Goal: Task Accomplishment & Management: Use online tool/utility

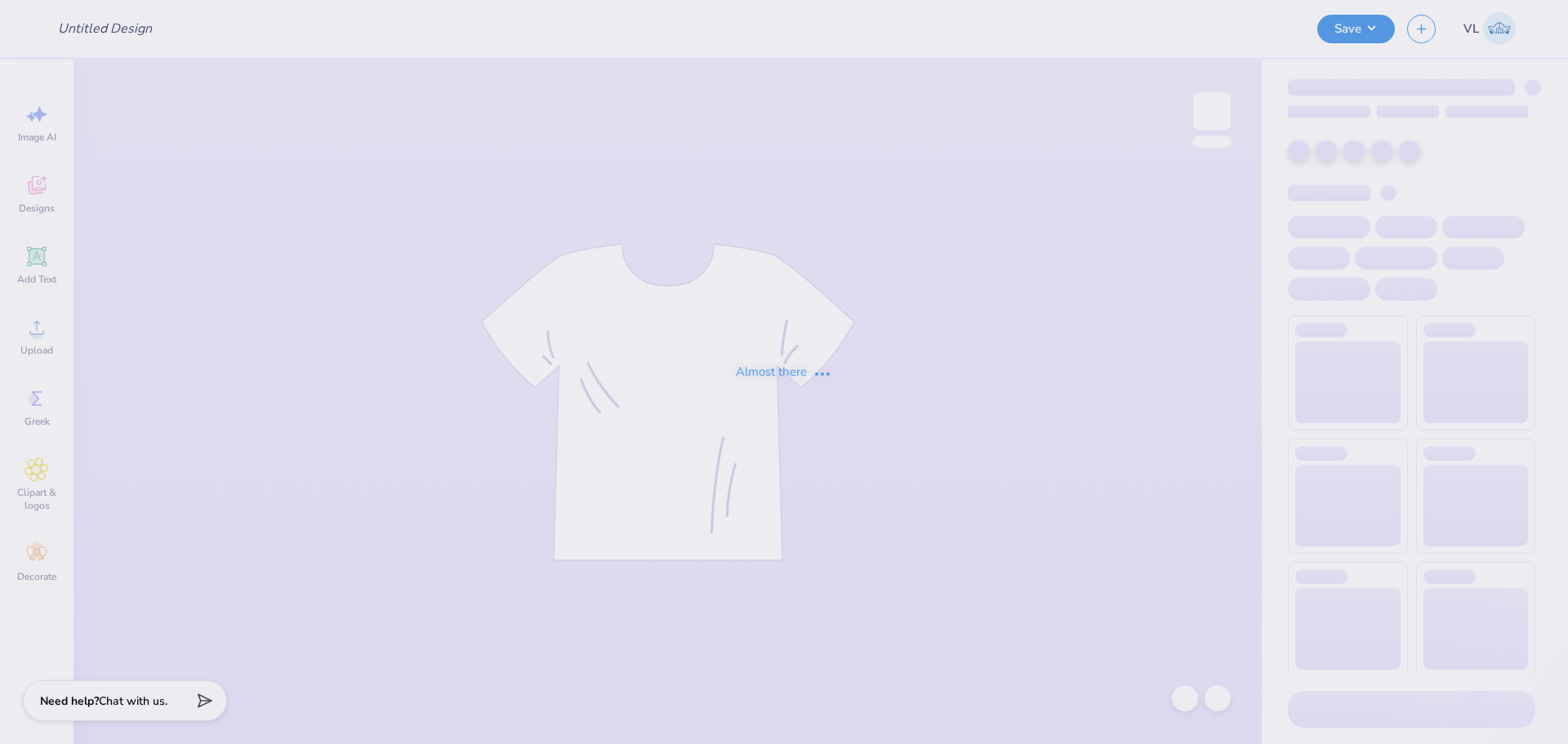
type input "[PERSON_NAME] [PERSON_NAME] : [GEOGRAPHIC_DATA][US_STATE]"
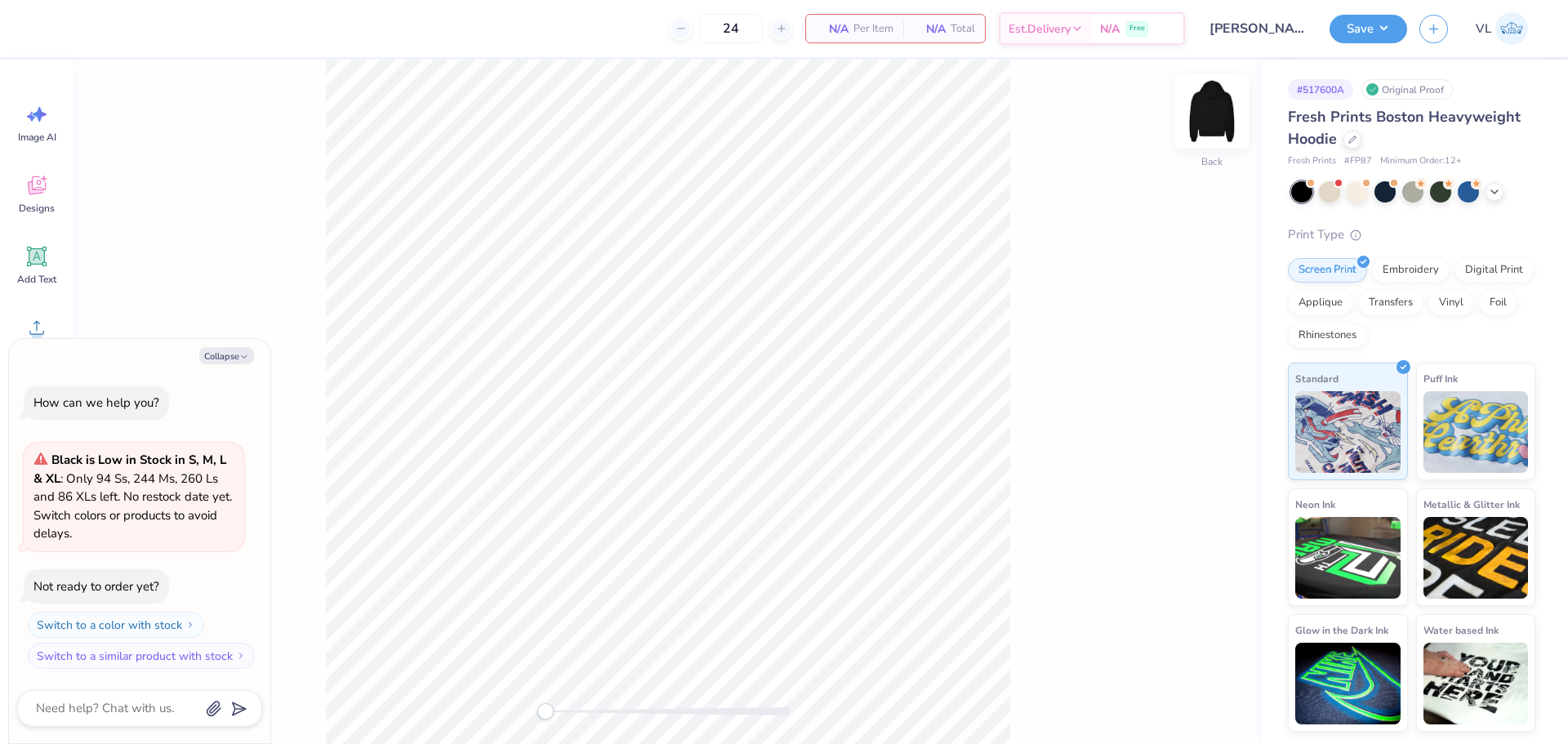
click at [1203, 117] on img at bounding box center [1212, 111] width 65 height 65
click at [221, 357] on button "Collapse" at bounding box center [227, 355] width 55 height 17
type textarea "x"
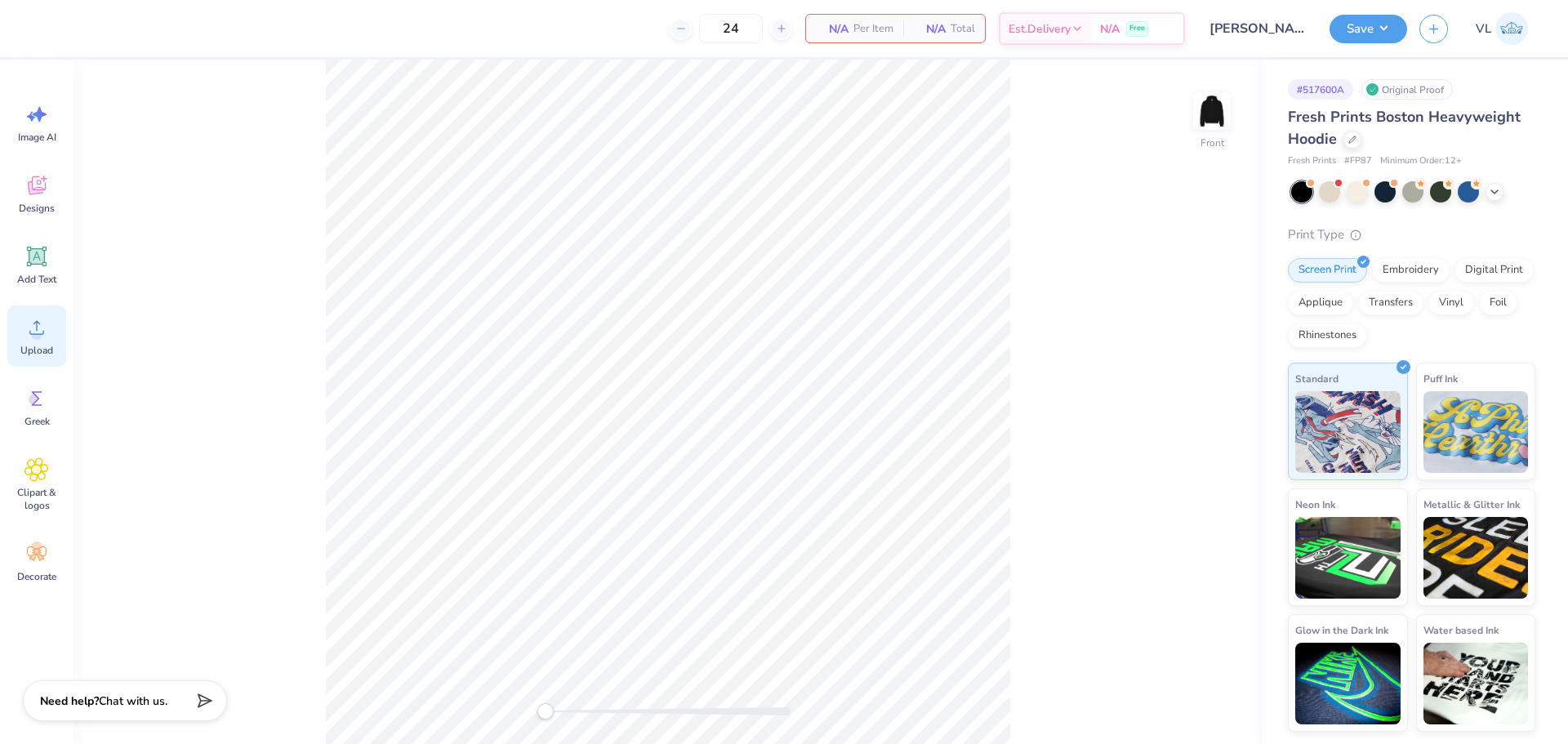
click at [50, 333] on div "Upload" at bounding box center [36, 337] width 59 height 62
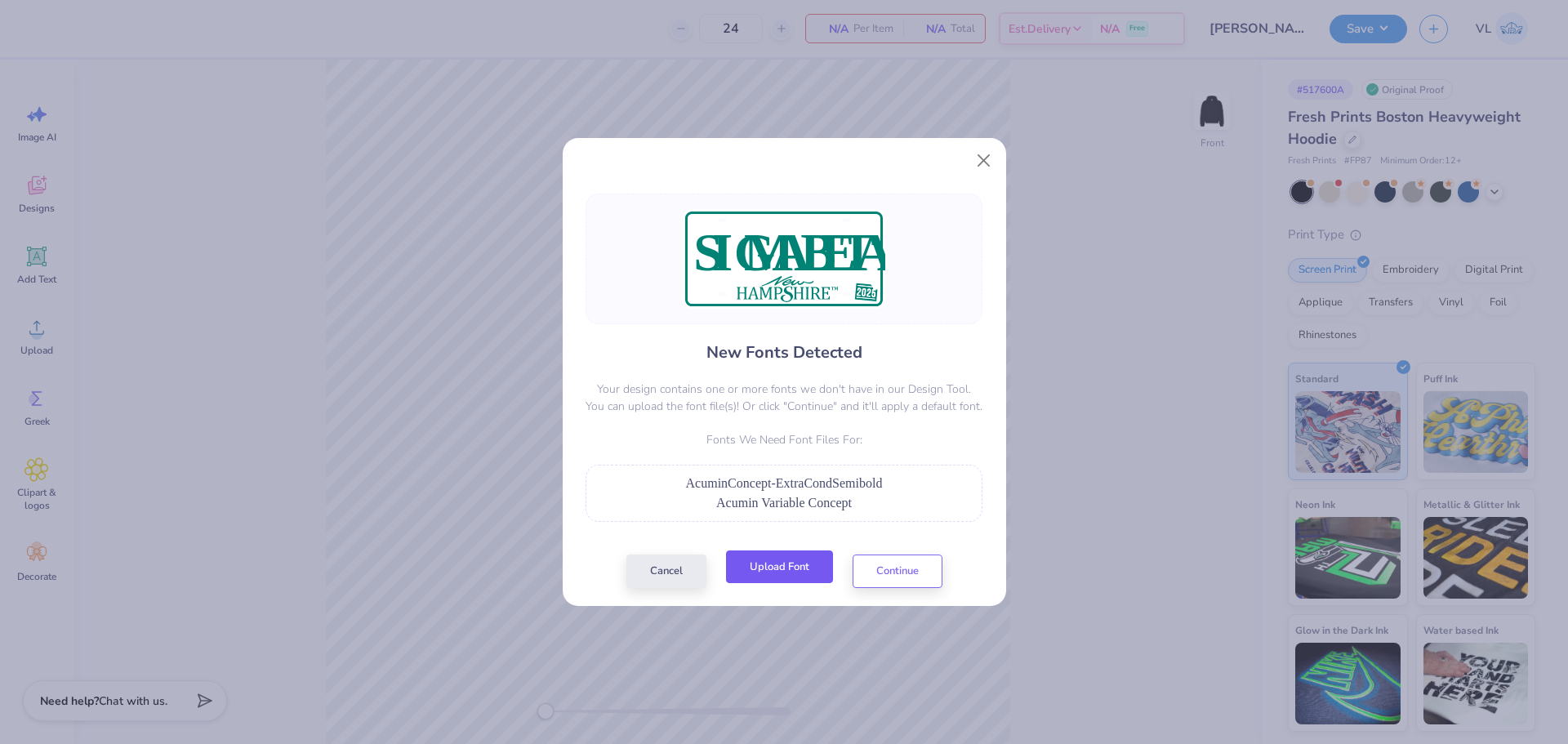
click at [791, 572] on button "Upload Font" at bounding box center [779, 567] width 107 height 34
click at [798, 585] on div "Cancel Upload Font Continue" at bounding box center [784, 572] width 316 height 34
click at [785, 593] on div "New Fonts Detected Your design contains one or more fonts we don't have in our …" at bounding box center [785, 390] width 444 height 432
click at [785, 572] on button "Upload Font" at bounding box center [779, 567] width 107 height 34
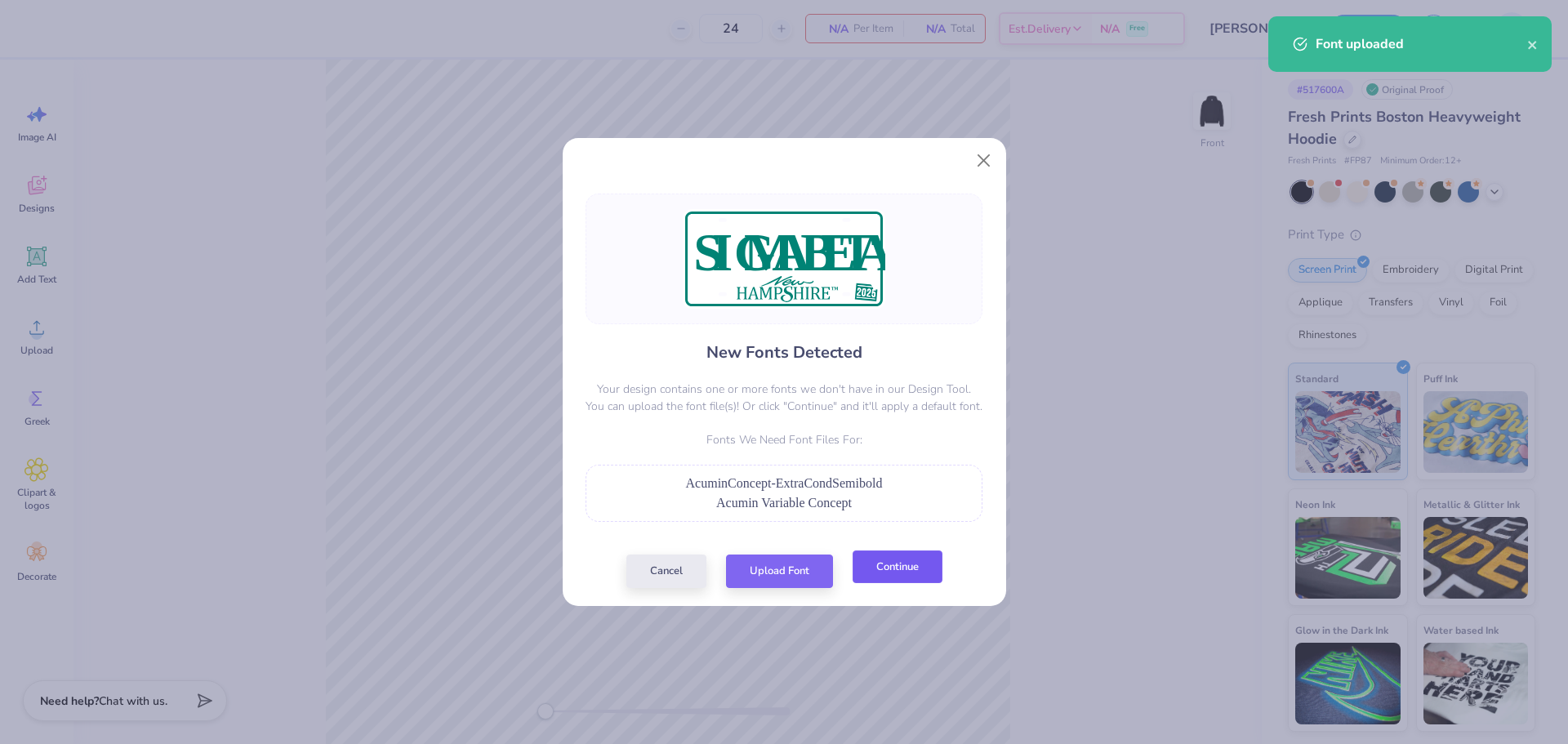
click at [913, 568] on button "Continue" at bounding box center [898, 567] width 89 height 34
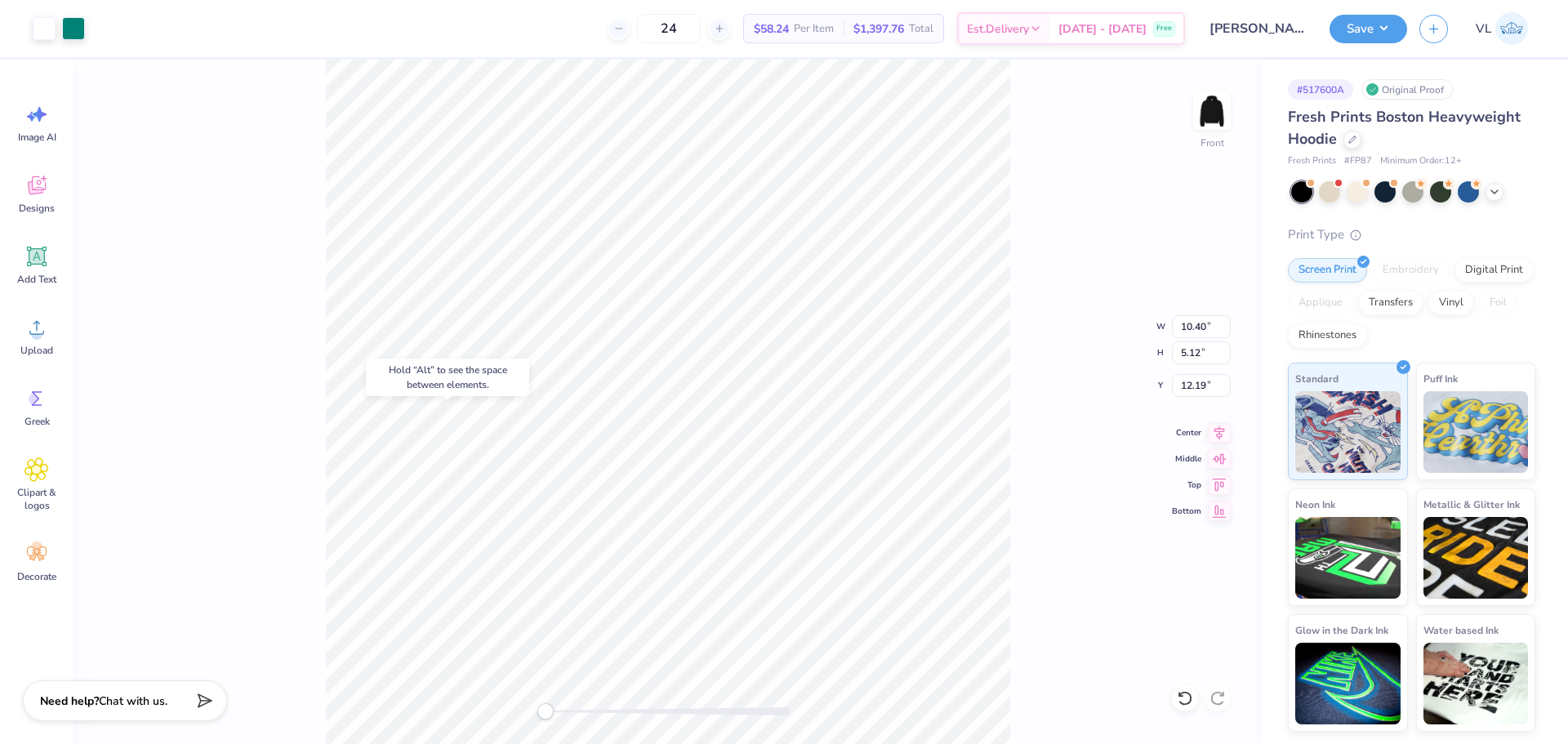
type input "15.60"
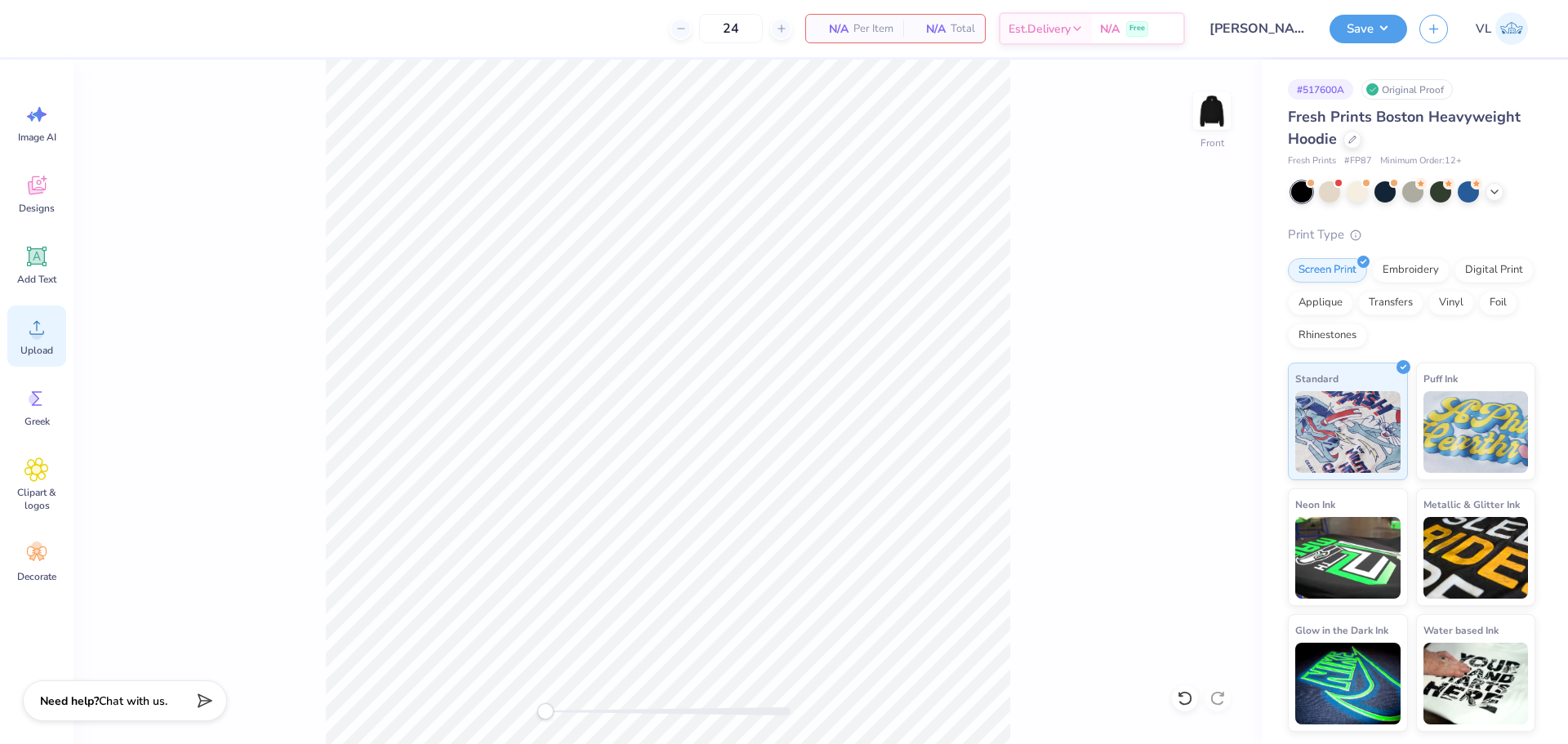
click at [49, 328] on div "Upload" at bounding box center [36, 337] width 59 height 62
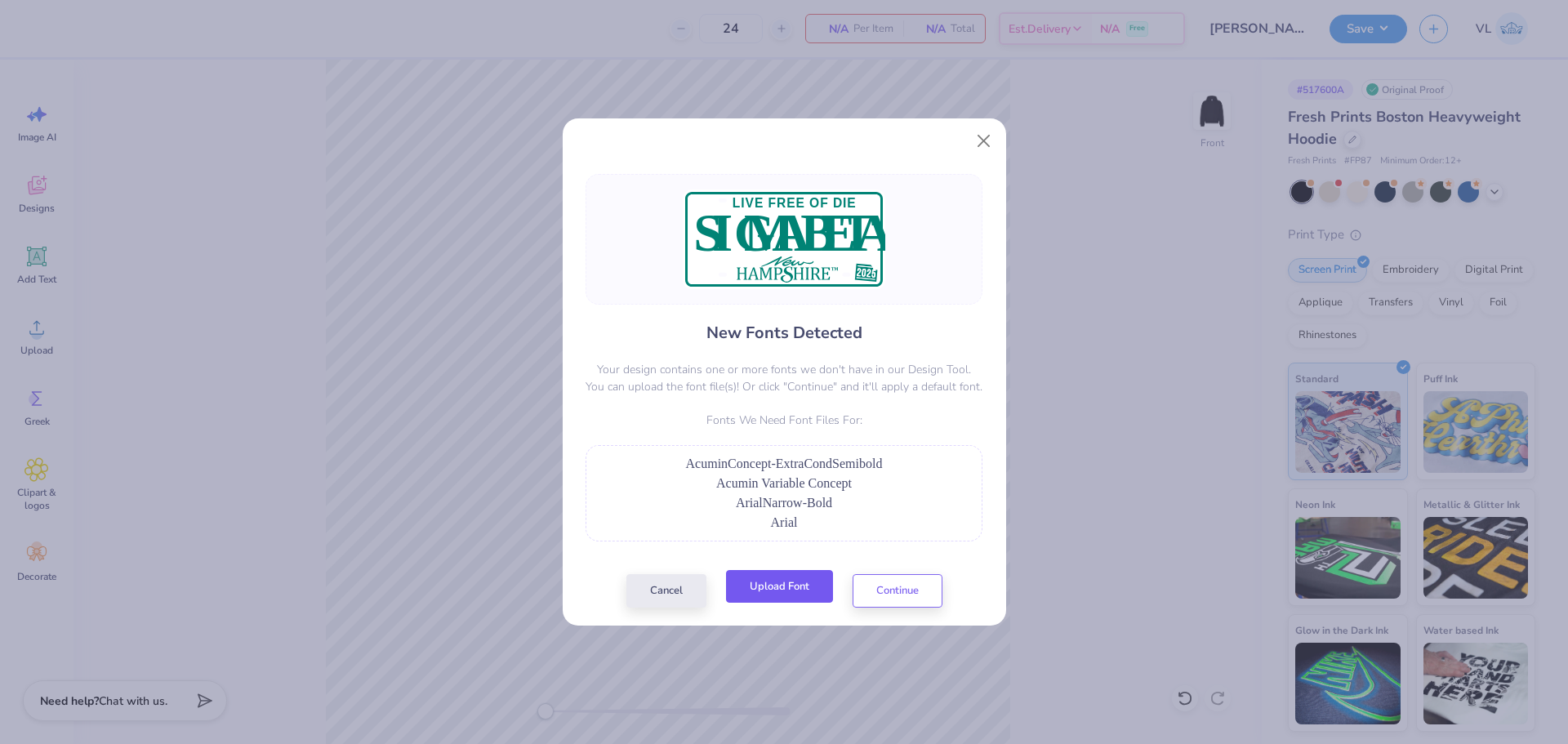
click at [805, 596] on button "Upload Font" at bounding box center [779, 587] width 107 height 34
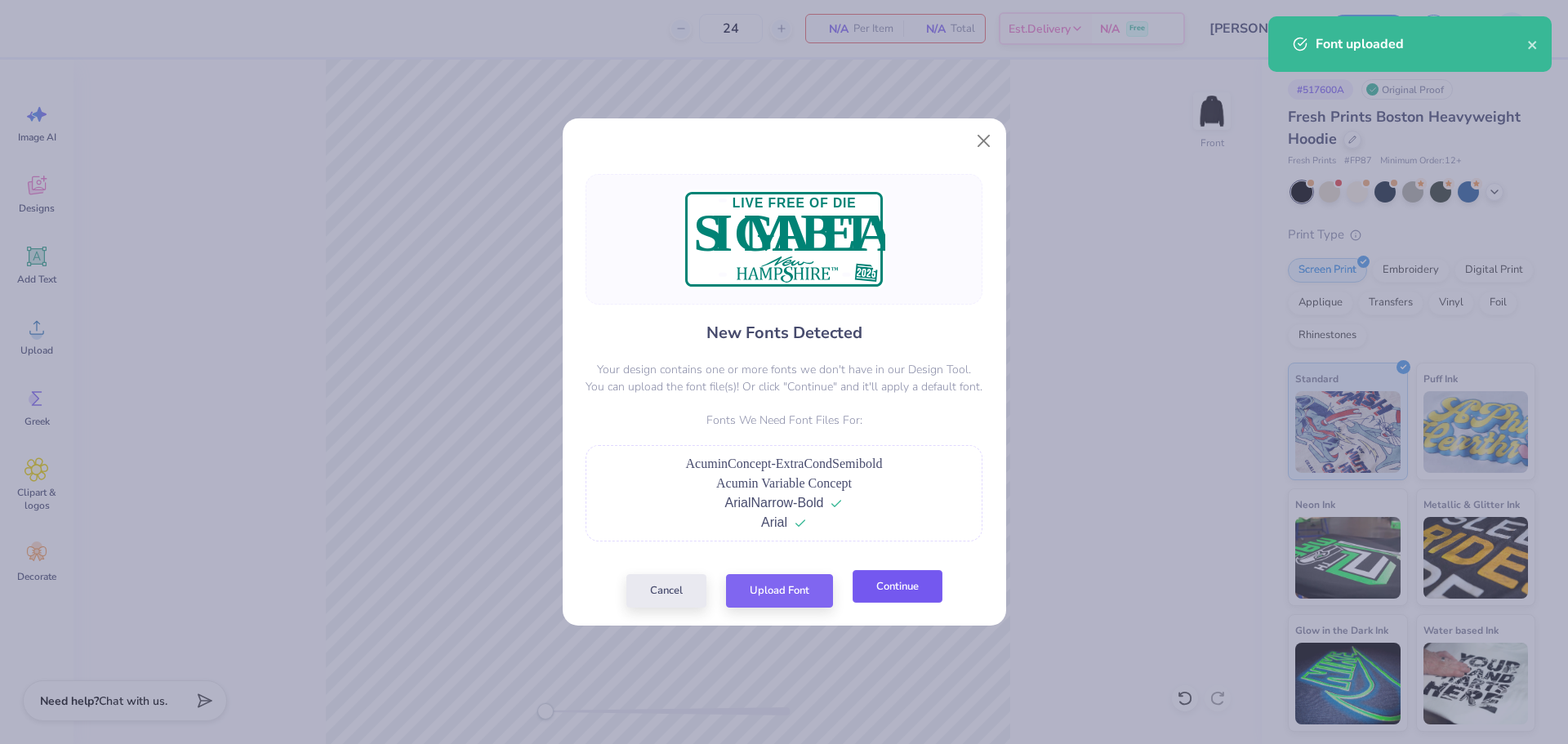
click at [919, 600] on button "Continue" at bounding box center [898, 587] width 89 height 34
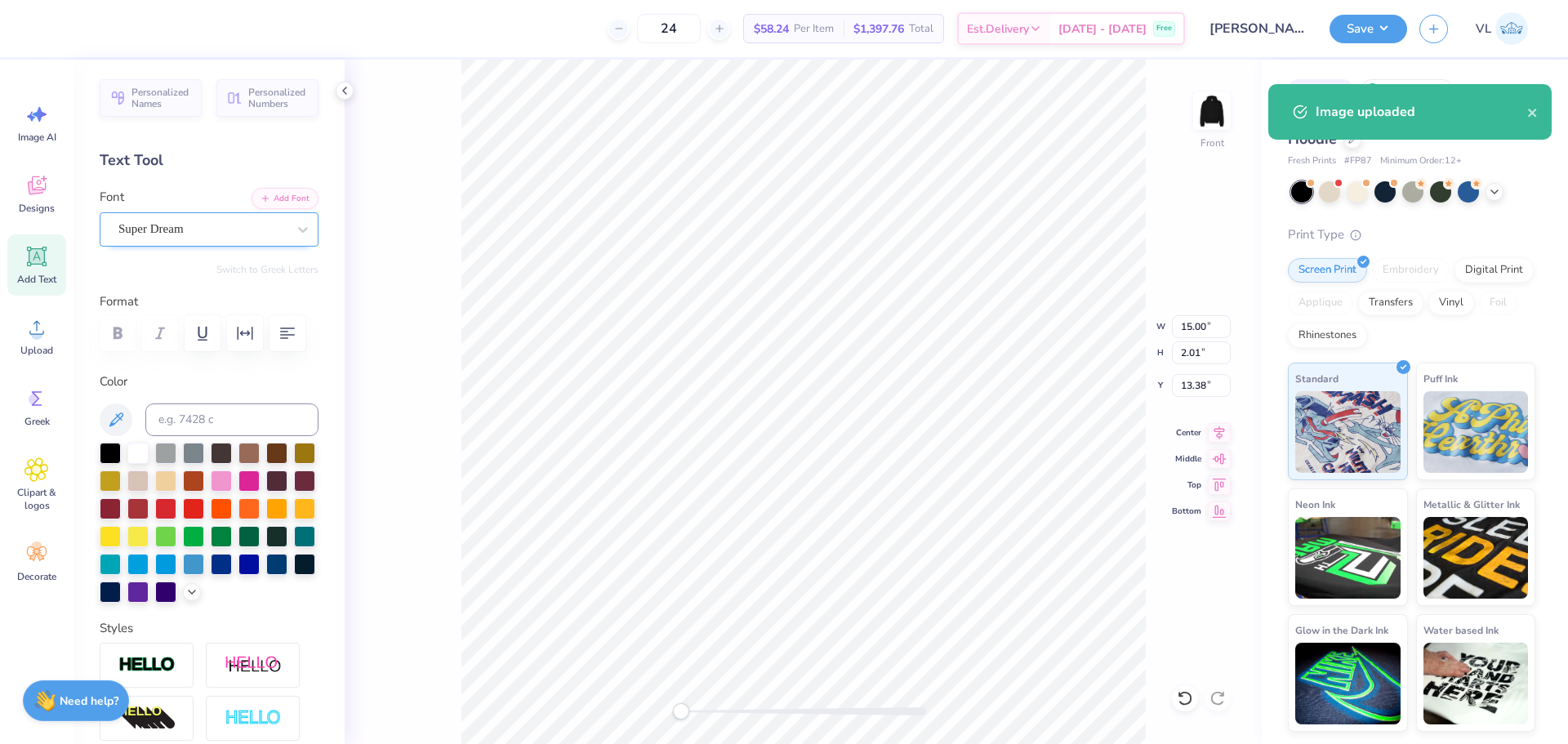
click at [221, 225] on div "Super Dream" at bounding box center [202, 228] width 172 height 25
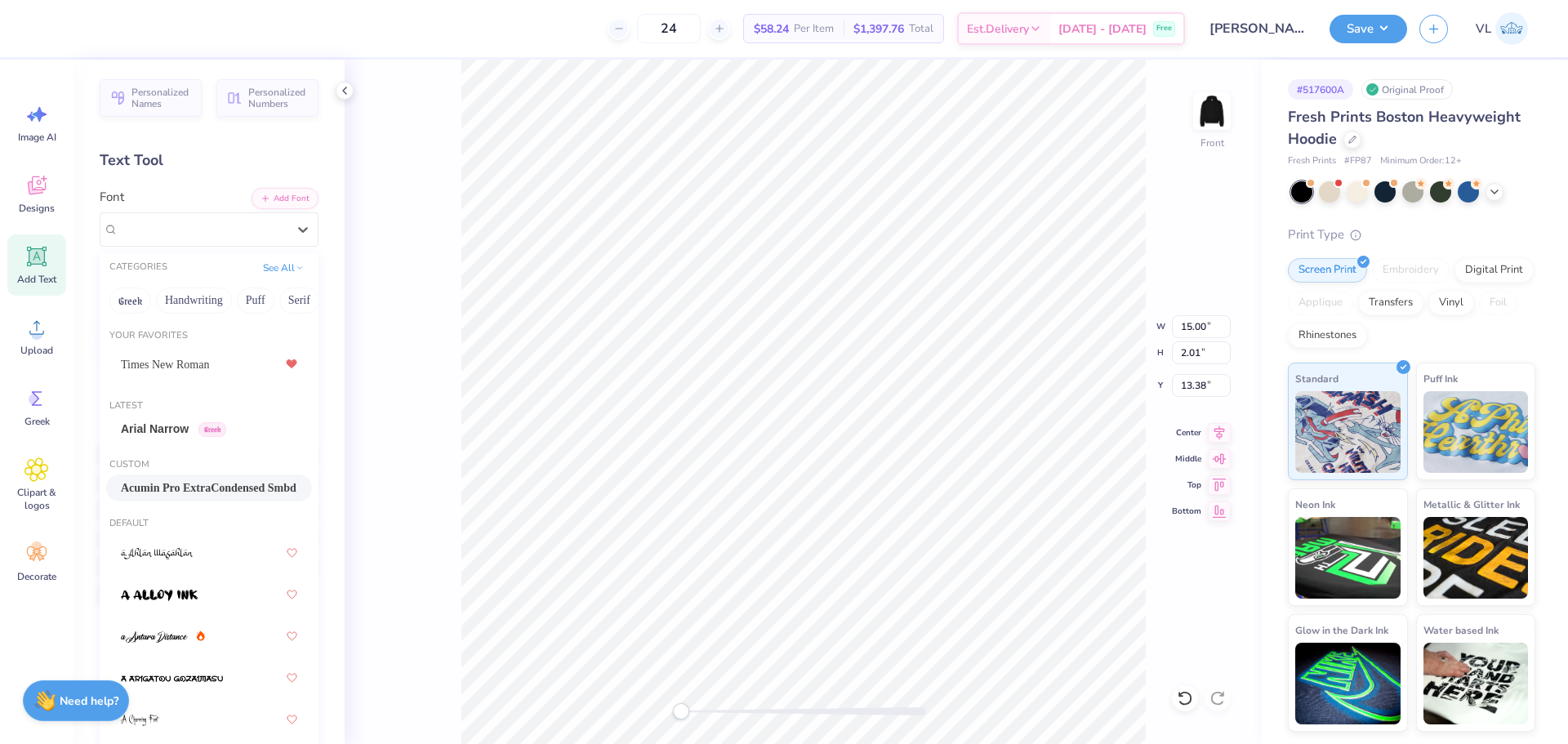
click at [176, 476] on div "Acumin Pro ExtraCondensed Smbd" at bounding box center [209, 488] width 206 height 27
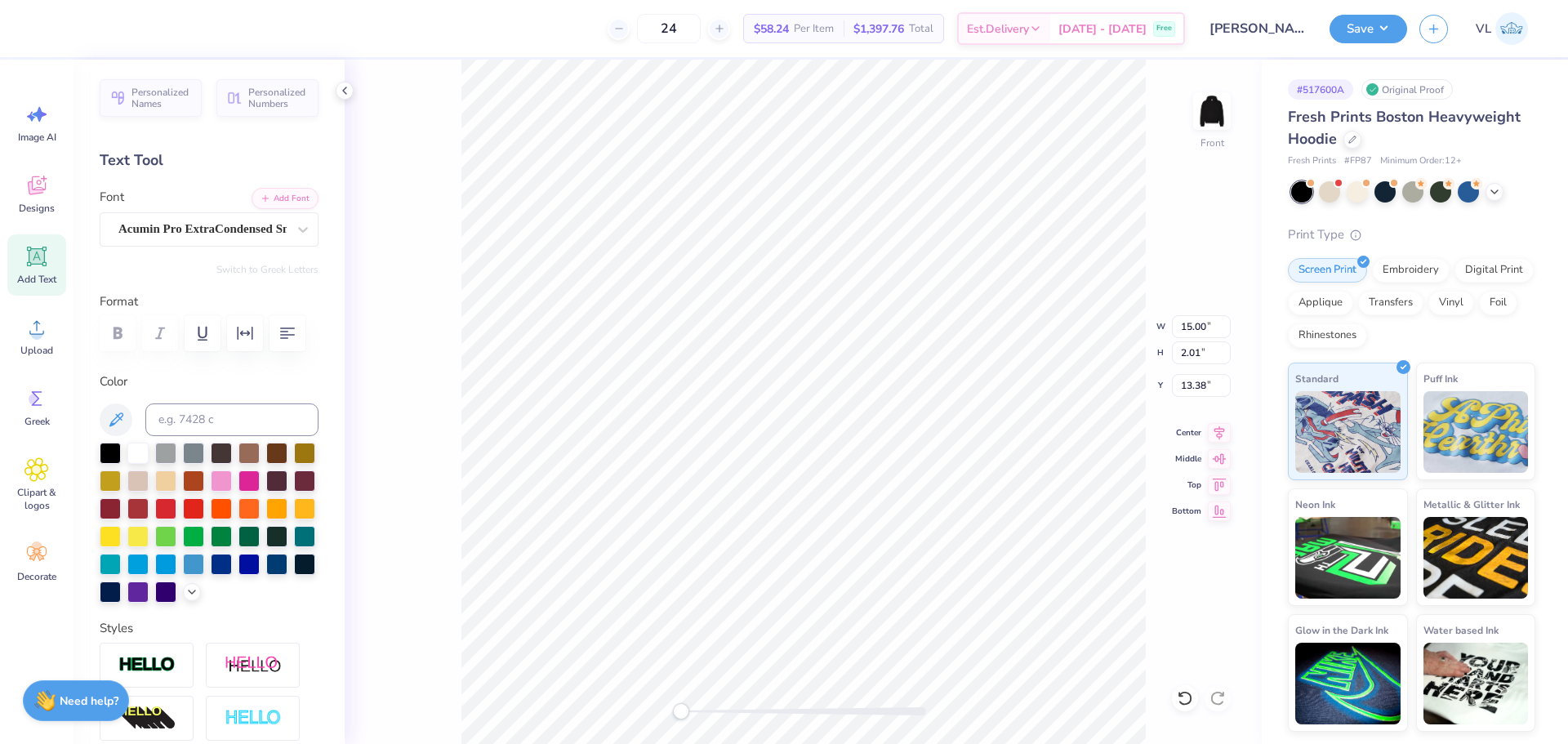
type input "5.59"
type input "0.48"
type input "12.63"
click at [171, 225] on div "Super Dream" at bounding box center [202, 228] width 172 height 25
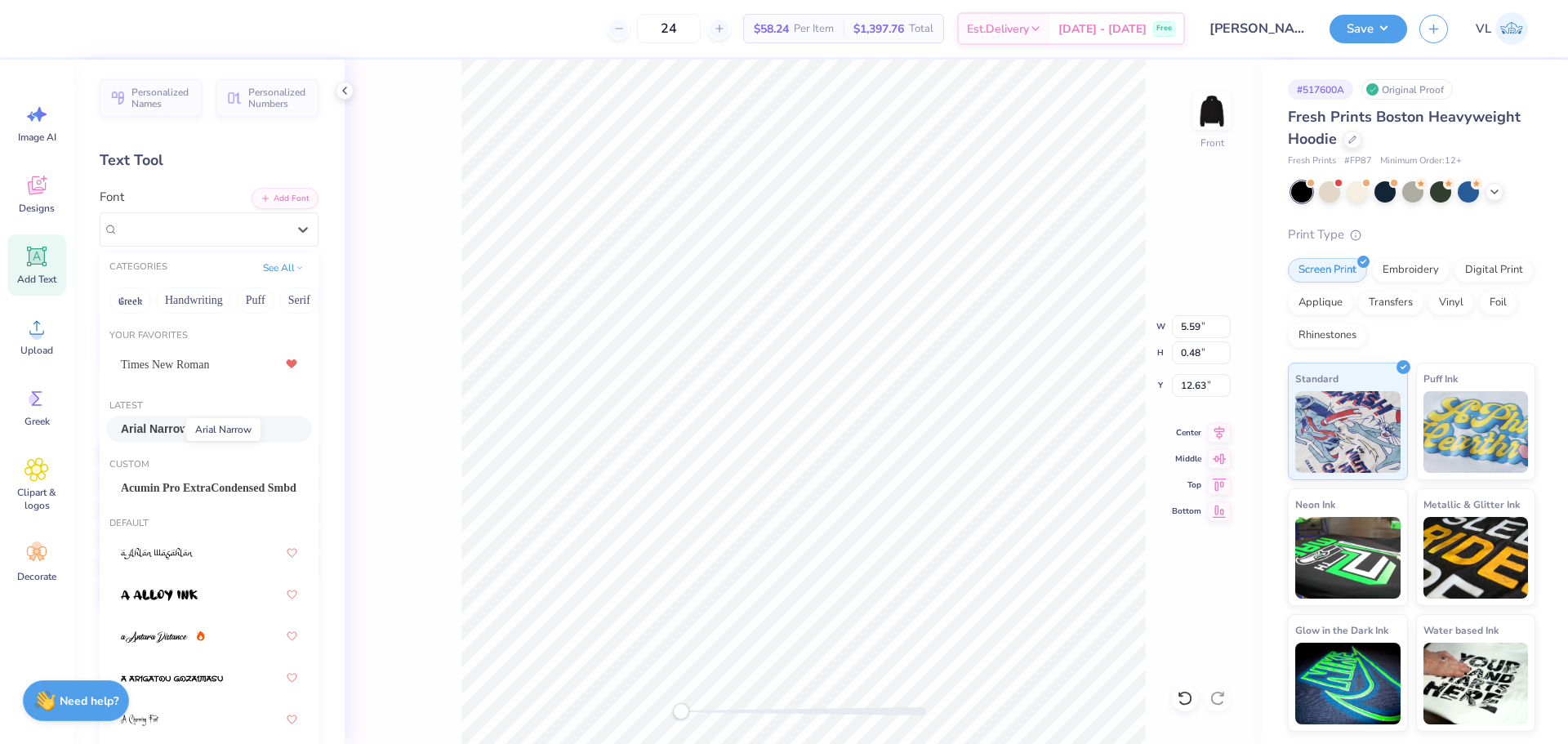
click at [166, 425] on span "Arial Narrow" at bounding box center [155, 429] width 68 height 17
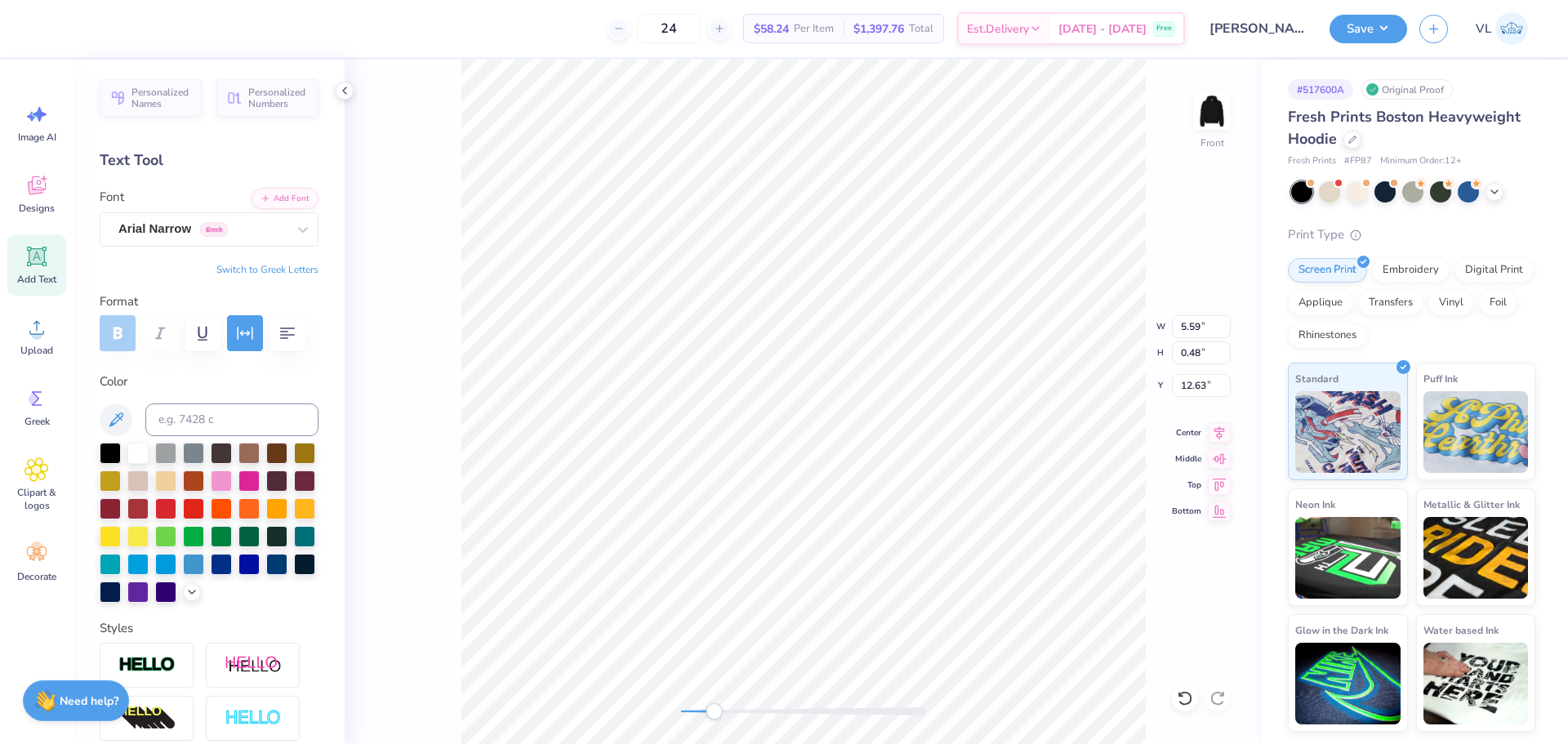
drag, startPoint x: 682, startPoint y: 712, endPoint x: 714, endPoint y: 703, distance: 33.2
click at [714, 703] on div "Accessibility label" at bounding box center [714, 711] width 17 height 17
type input "8.74"
type input "1.87"
type input "13.65"
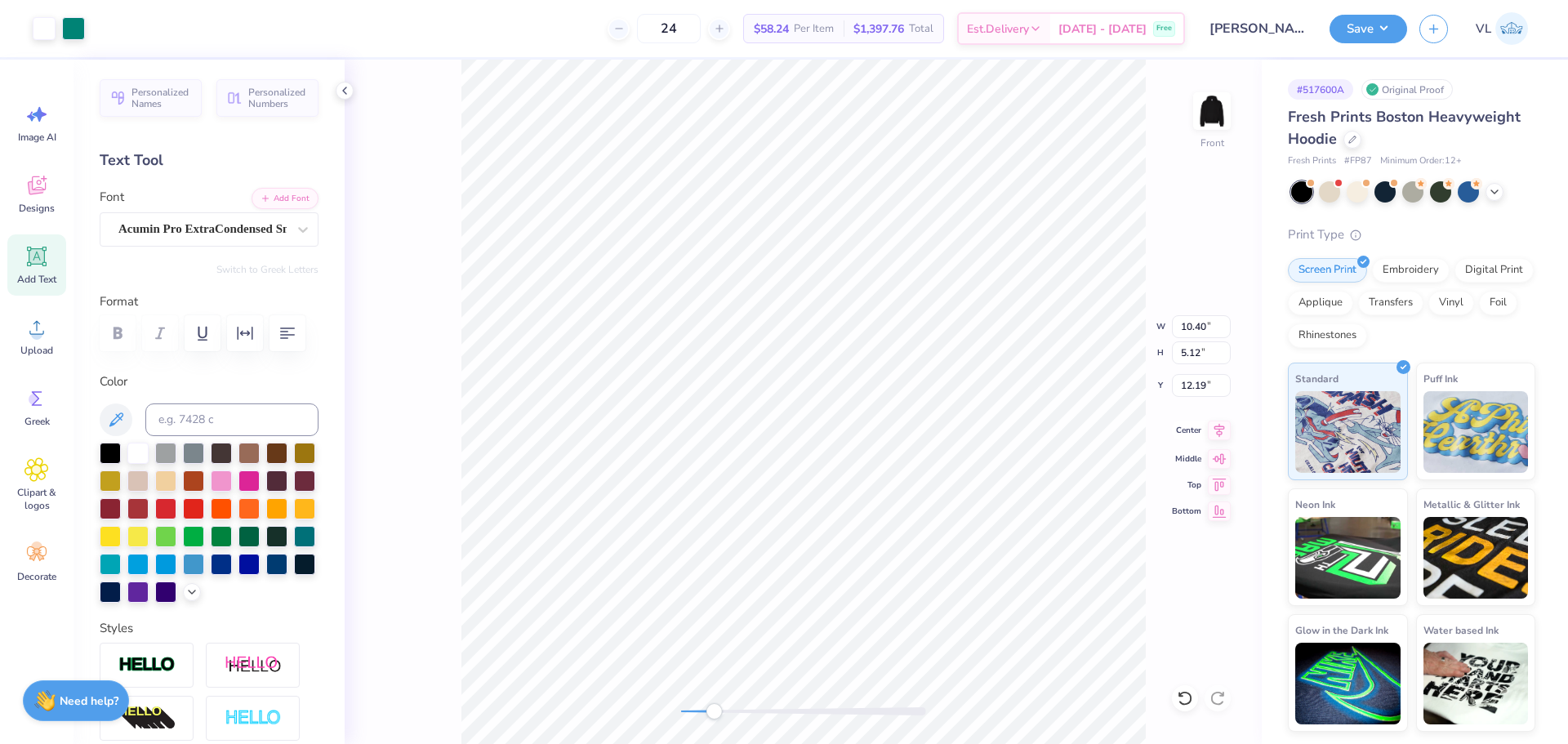
click at [1213, 427] on icon at bounding box center [1219, 430] width 23 height 20
click at [680, 702] on div "Front" at bounding box center [804, 402] width 917 height 684
type input "11.87"
drag, startPoint x: 1223, startPoint y: 436, endPoint x: 1176, endPoint y: 446, distance: 48.1
click at [1223, 435] on icon at bounding box center [1219, 433] width 23 height 20
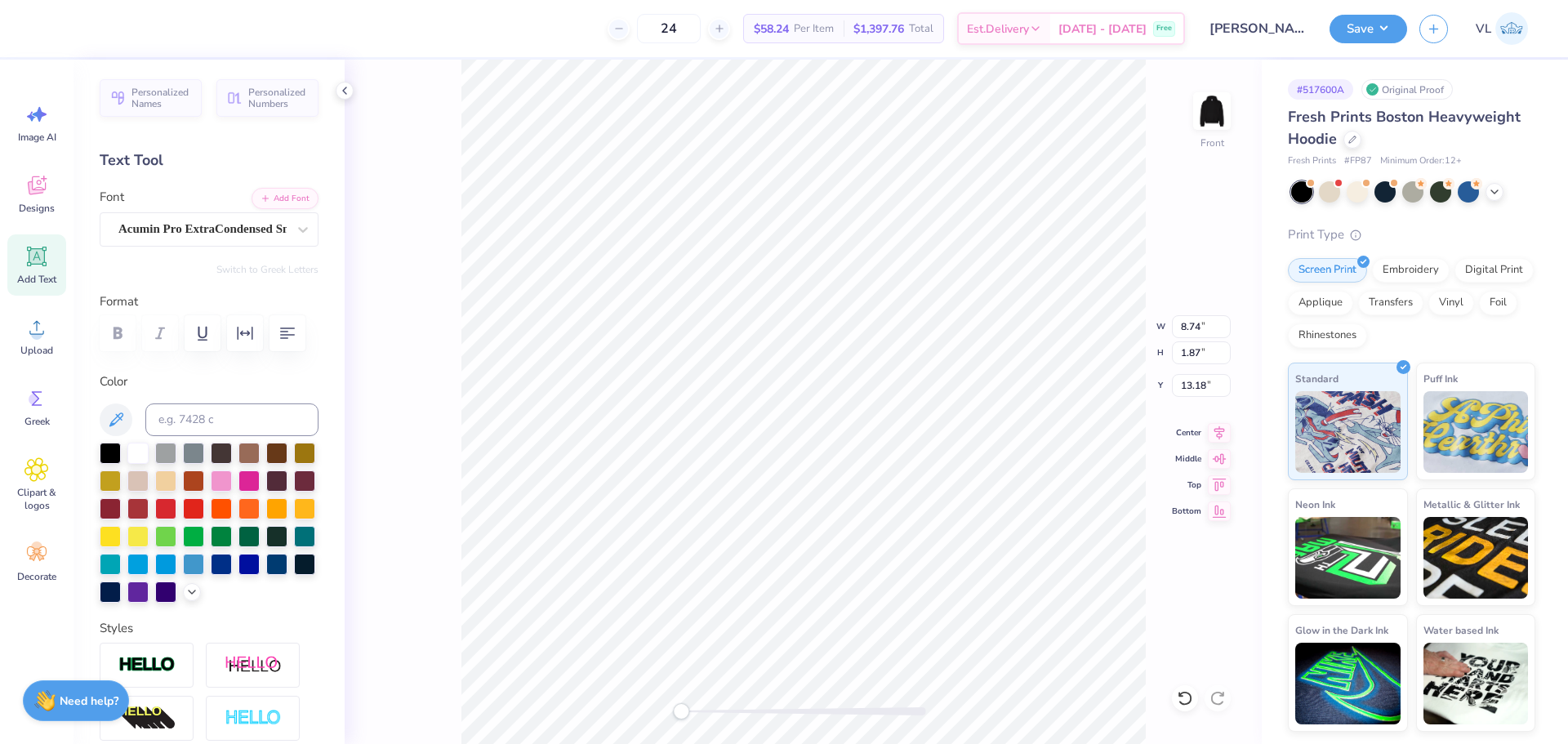
click at [1223, 435] on icon at bounding box center [1219, 433] width 23 height 20
click at [1218, 430] on icon at bounding box center [1219, 430] width 23 height 20
drag, startPoint x: 1218, startPoint y: 430, endPoint x: 1176, endPoint y: 484, distance: 68.4
click at [1217, 430] on icon at bounding box center [1219, 430] width 23 height 20
click at [1189, 317] on input "10.40" at bounding box center [1201, 326] width 59 height 23
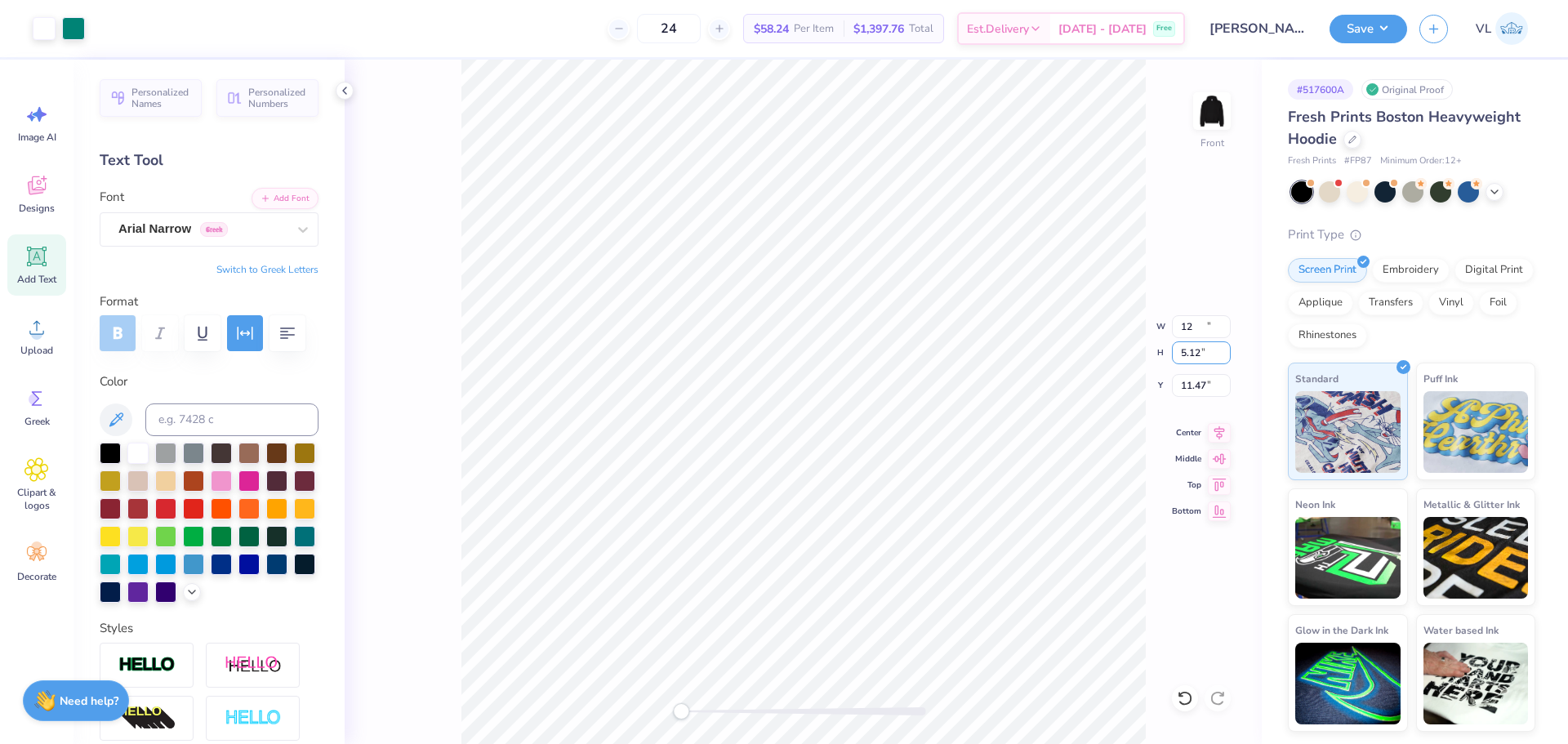
type input "12.00"
type input "5.90"
click at [1202, 377] on input "11.47" at bounding box center [1201, 385] width 59 height 23
type input "6.00"
click at [456, 203] on div "Front" at bounding box center [804, 402] width 917 height 684
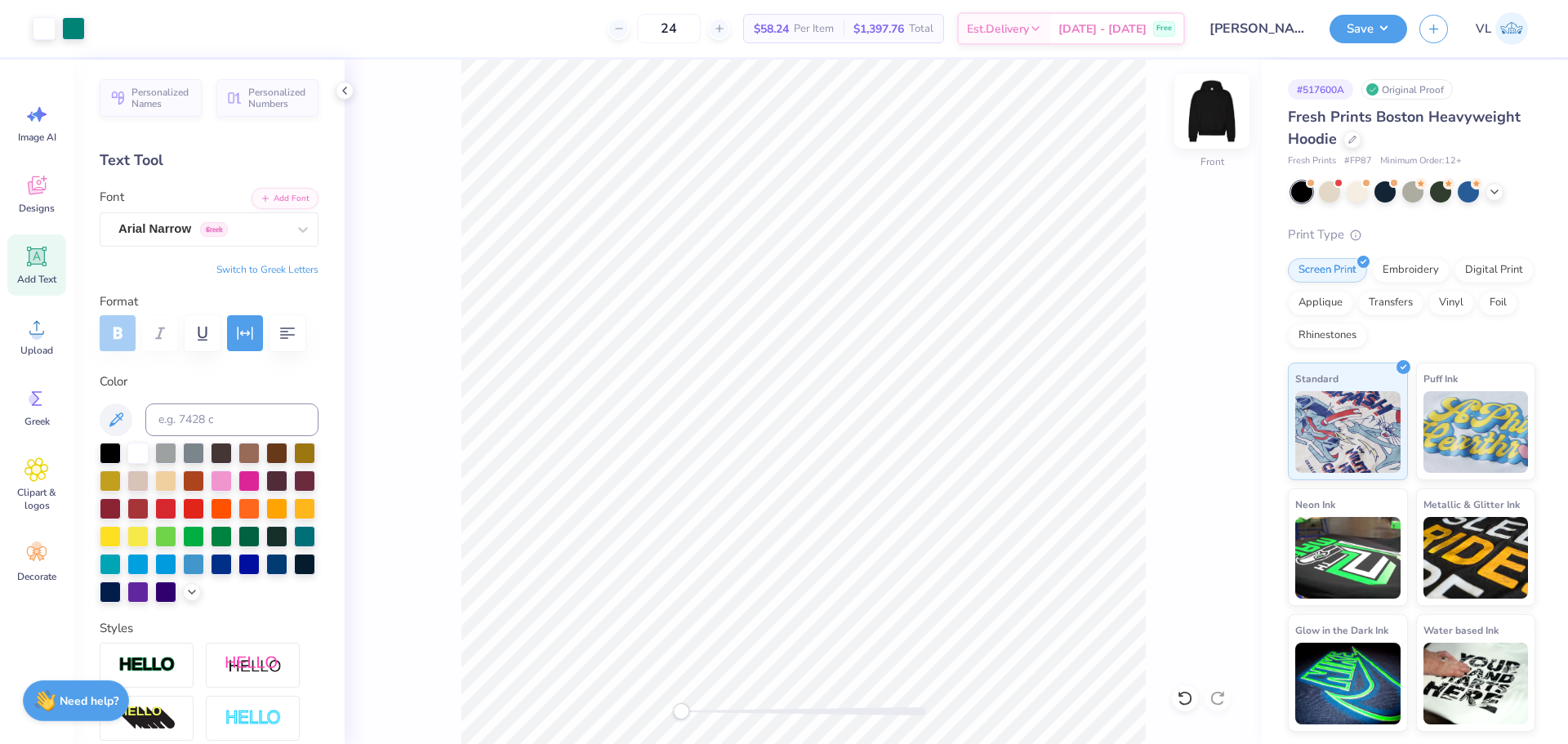
click at [1199, 119] on img at bounding box center [1212, 111] width 65 height 65
click at [264, 191] on button "Add Font" at bounding box center [285, 197] width 67 height 21
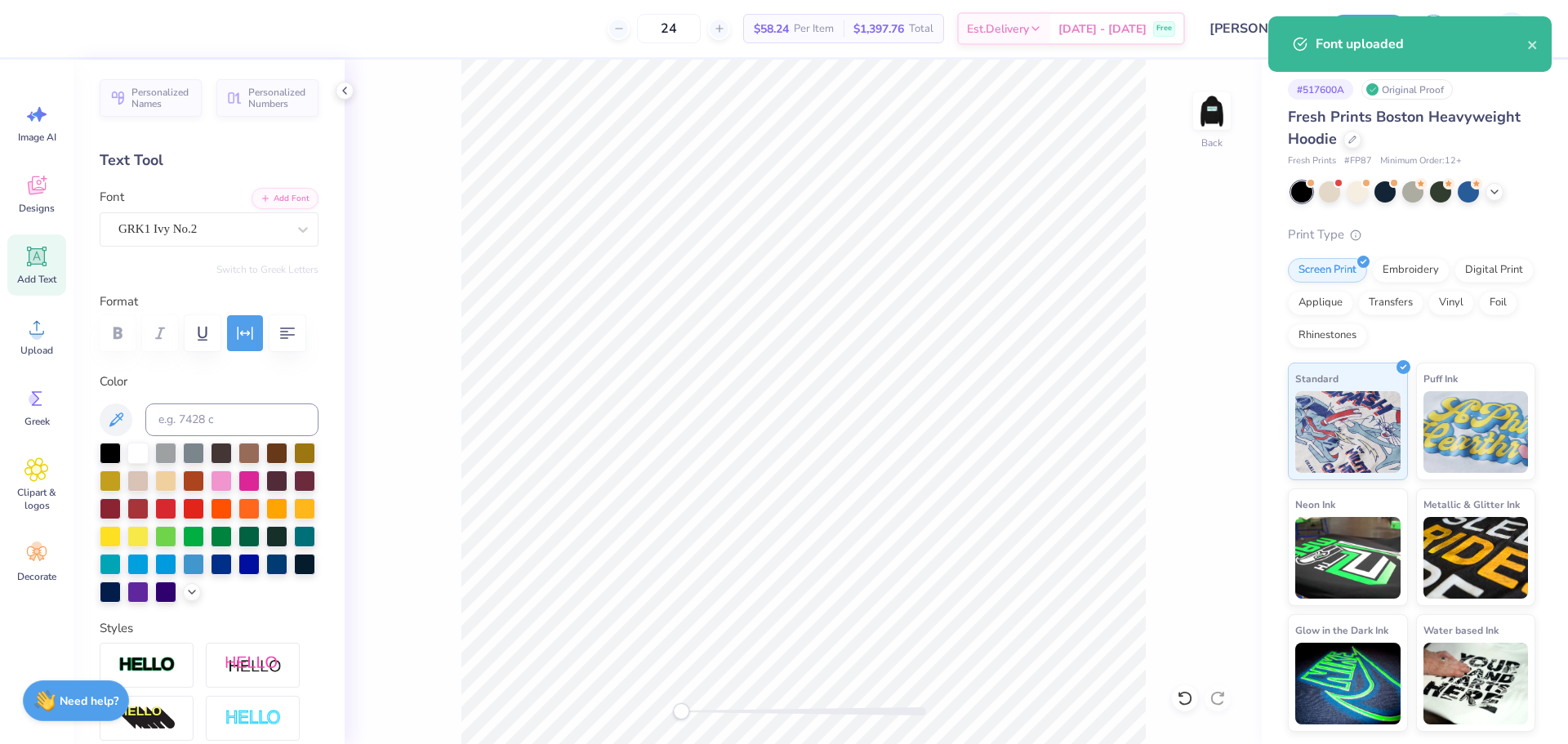
click at [46, 267] on icon at bounding box center [36, 256] width 24 height 24
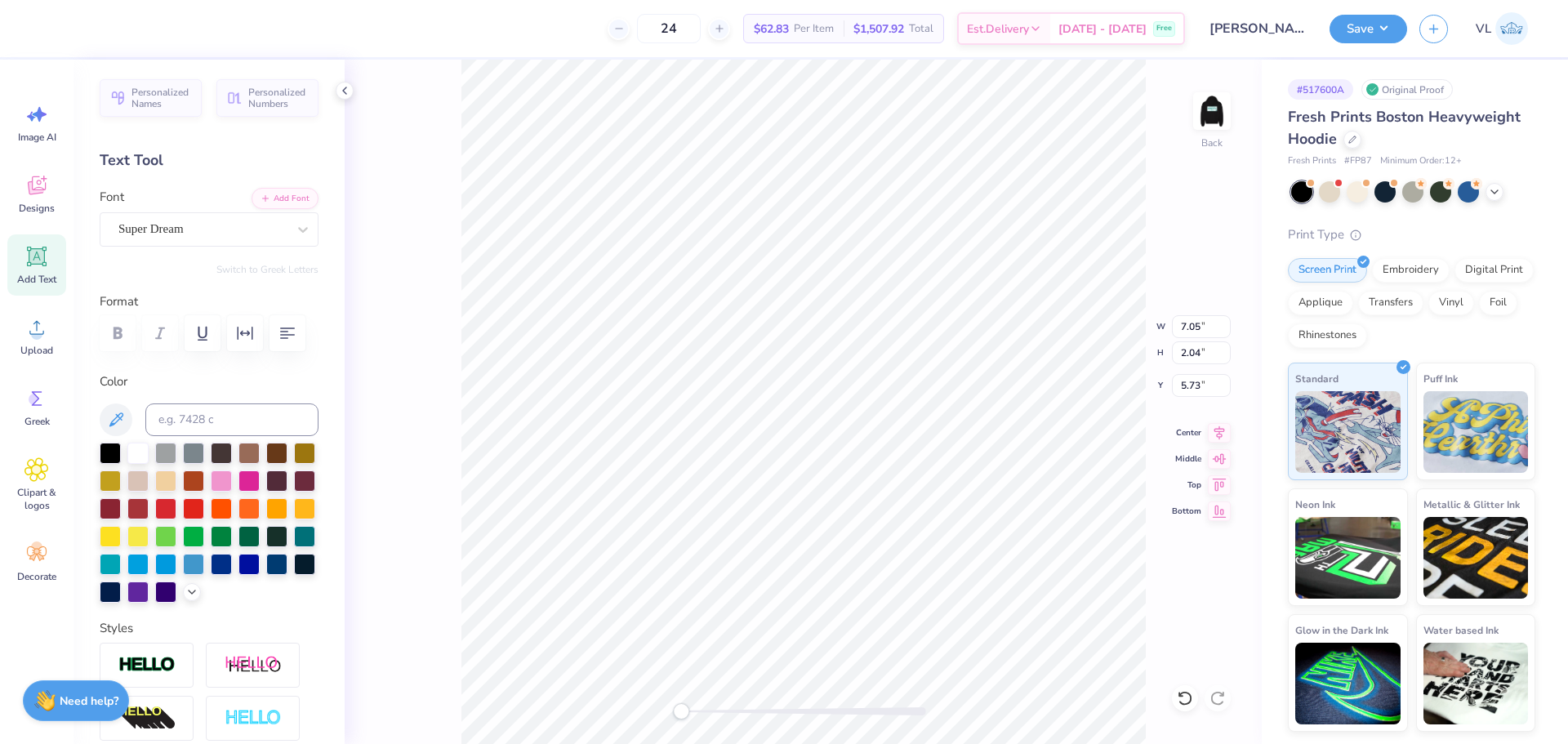
type textarea "s"
click at [254, 227] on div "Super Dream" at bounding box center [202, 228] width 172 height 25
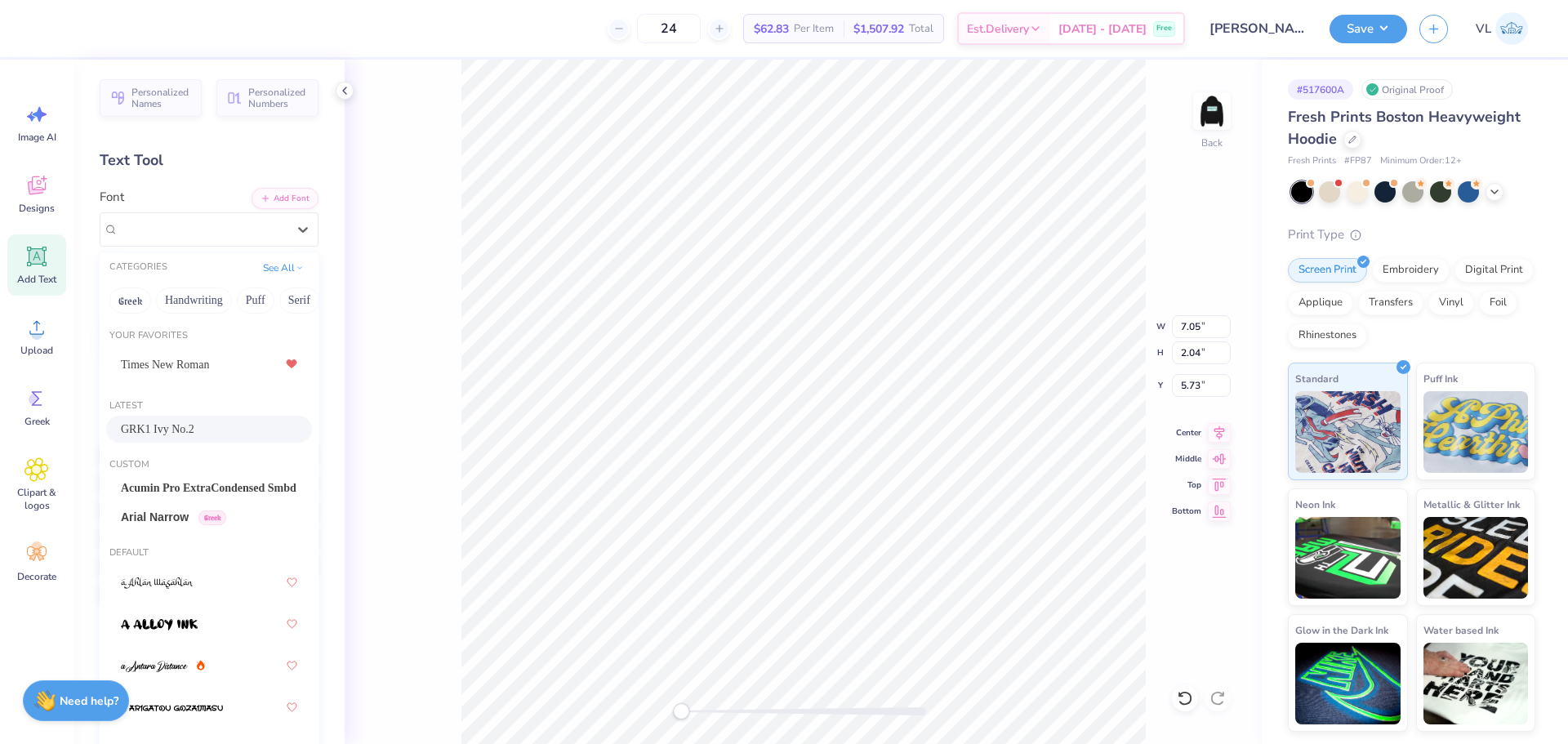
click at [173, 427] on span "GRK1 Ivy No.2" at bounding box center [158, 429] width 74 height 17
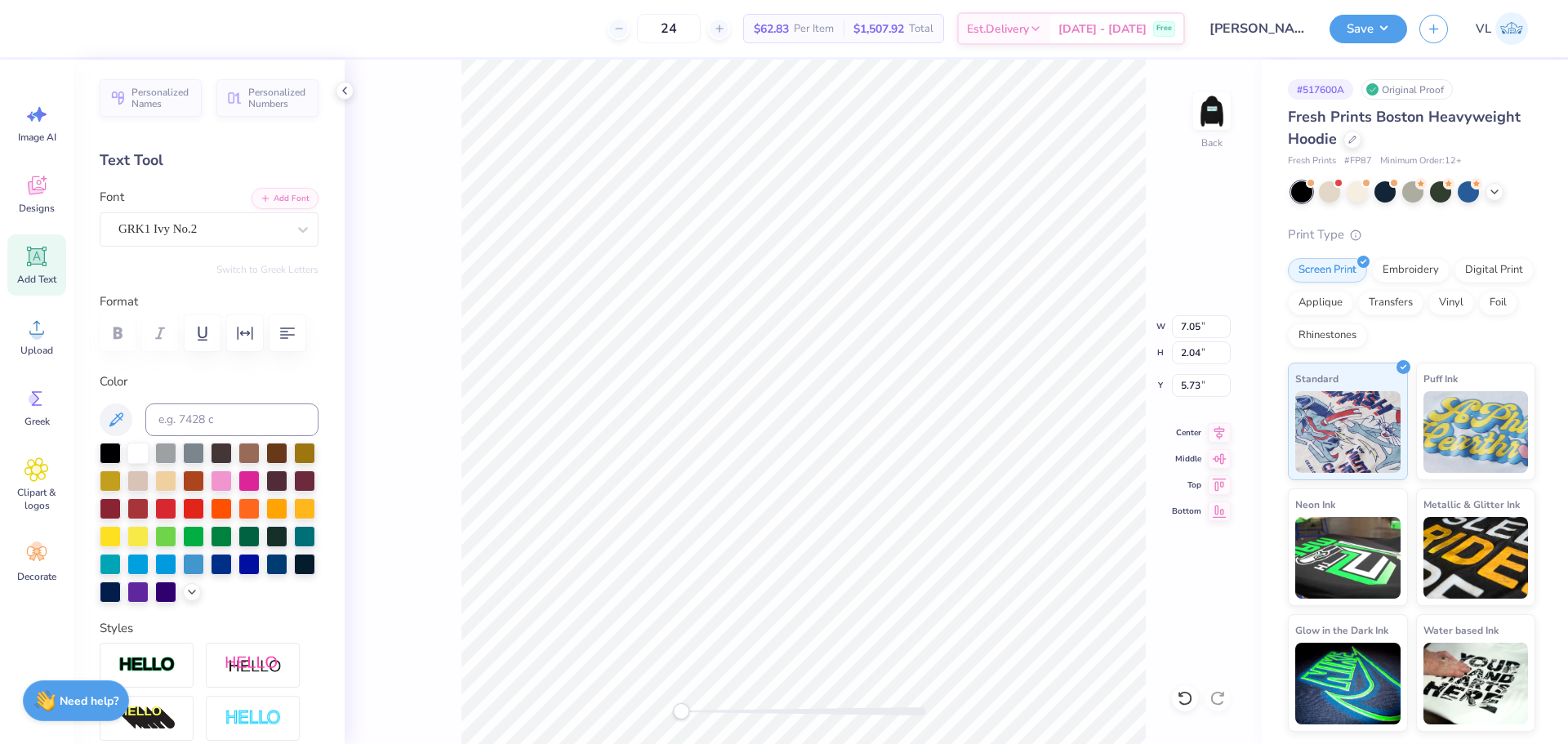
type textarea "SB"
click at [1199, 325] on input "7.05" at bounding box center [1201, 326] width 59 height 23
type input "1.70"
type input "1.05"
type input "6.22"
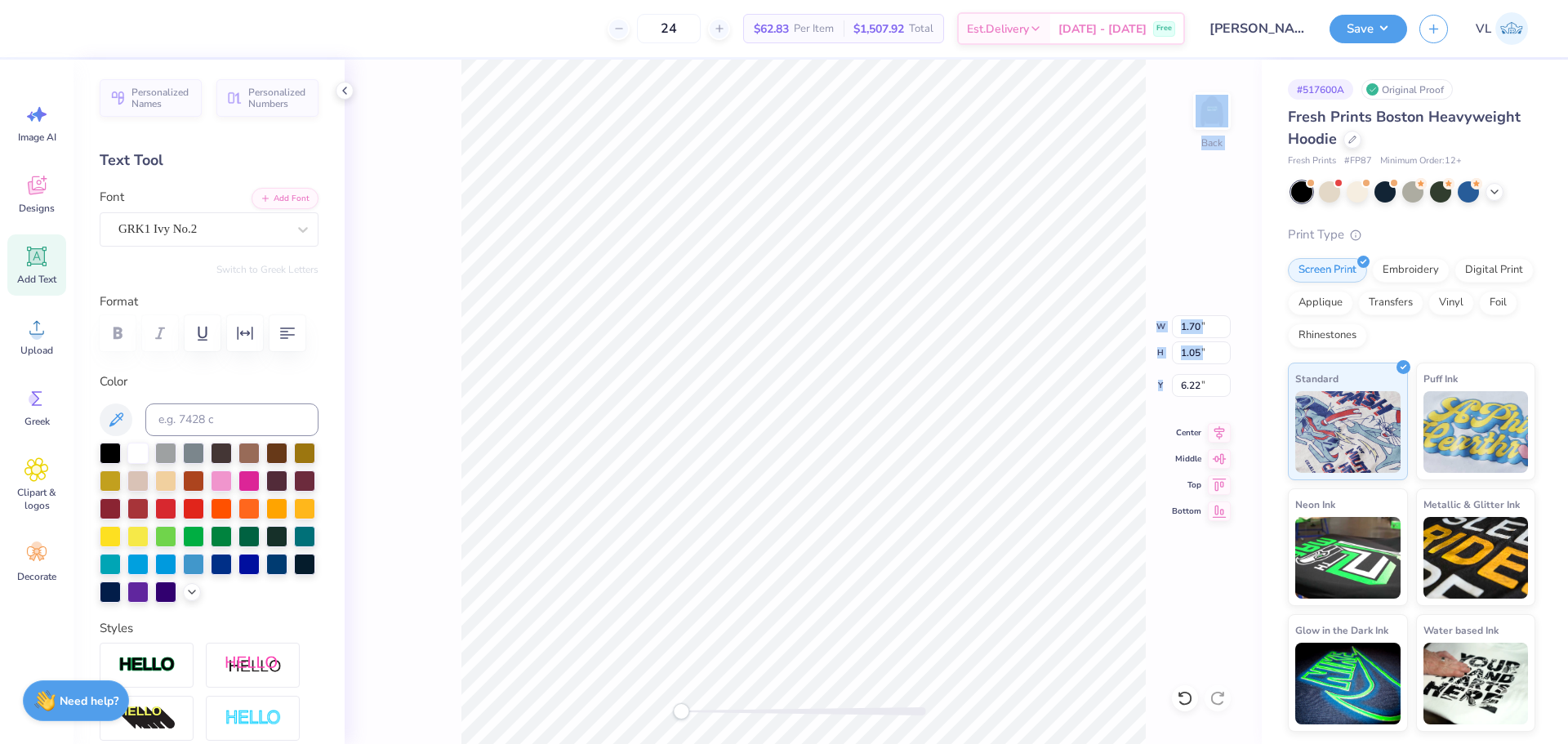
click at [1203, 377] on div "Back W 1.70 1.70 " H 1.05 1.05 " Y 6.22 6.22 " Center Middle Top Bottom" at bounding box center [804, 402] width 917 height 684
click at [1205, 378] on div "Back W 1.70 H 1.05 Y 6.22 Center Middle Top Bottom" at bounding box center [804, 402] width 917 height 684
click at [1196, 382] on input "6.22" at bounding box center [1201, 385] width 59 height 23
type input "3"
type input "3.50"
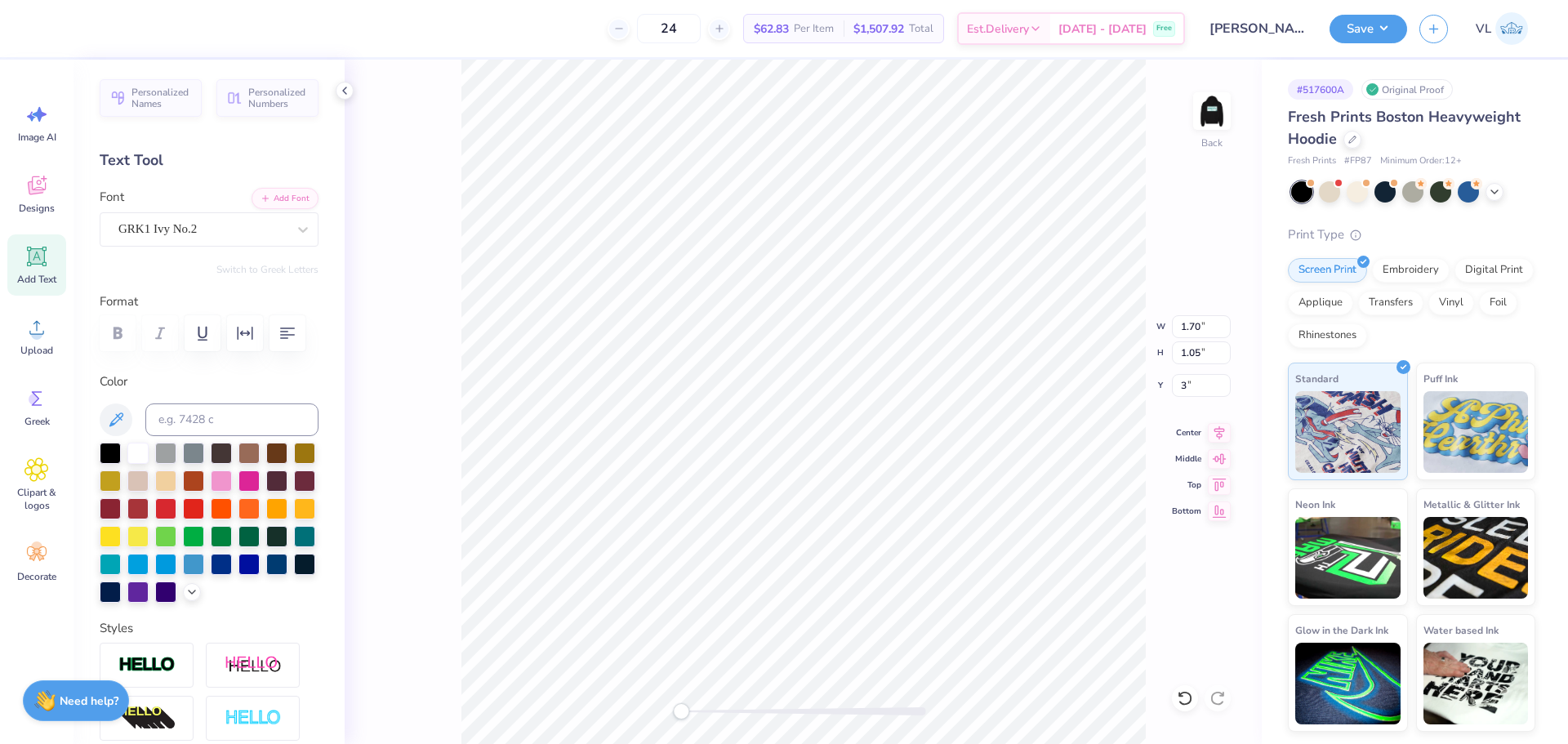
type input "2.16"
type input "3.00"
click at [1377, 30] on button "Save" at bounding box center [1368, 26] width 77 height 29
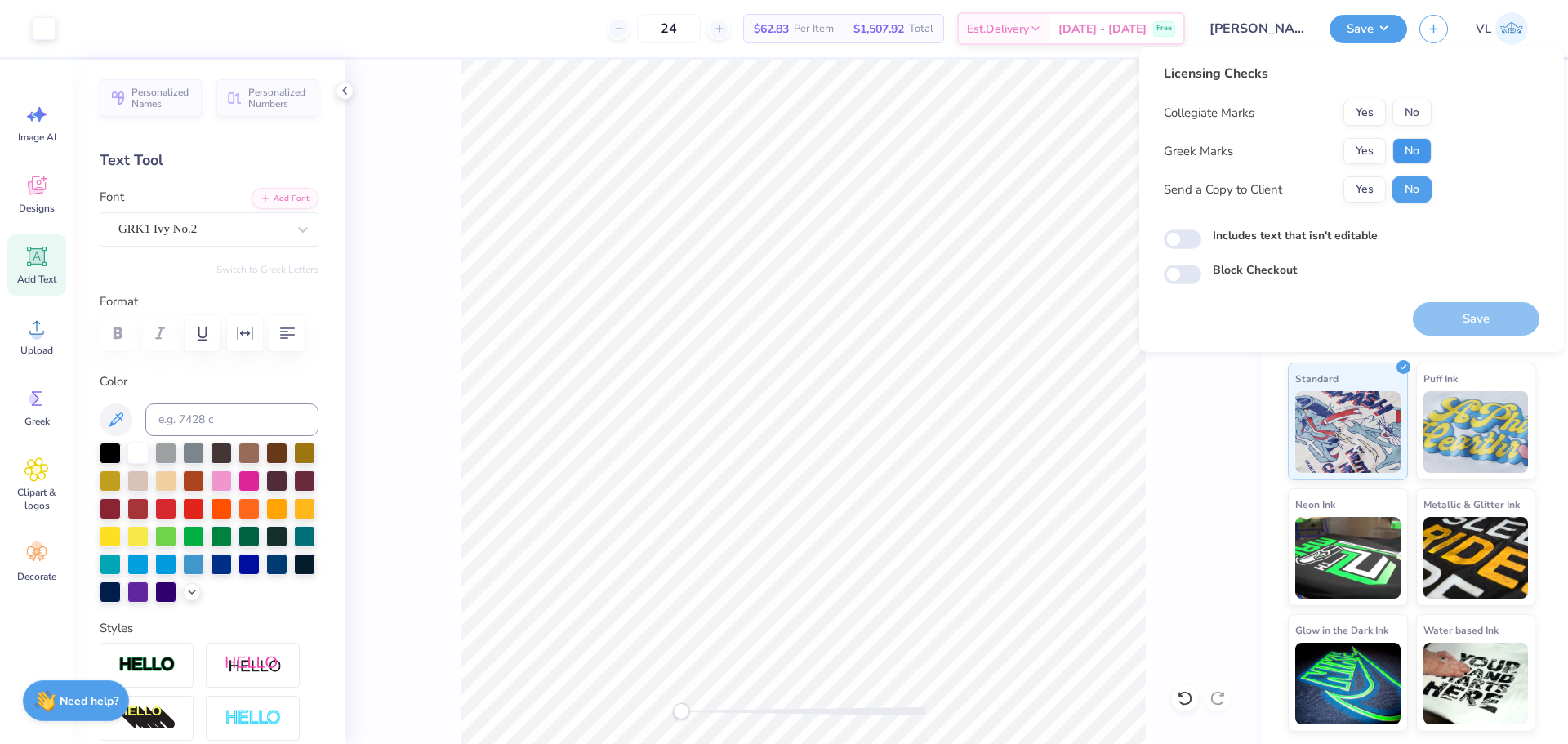
click at [1405, 142] on button "No" at bounding box center [1412, 151] width 39 height 26
click at [1372, 109] on button "Yes" at bounding box center [1365, 113] width 43 height 26
click at [1481, 317] on button "Save" at bounding box center [1477, 319] width 127 height 34
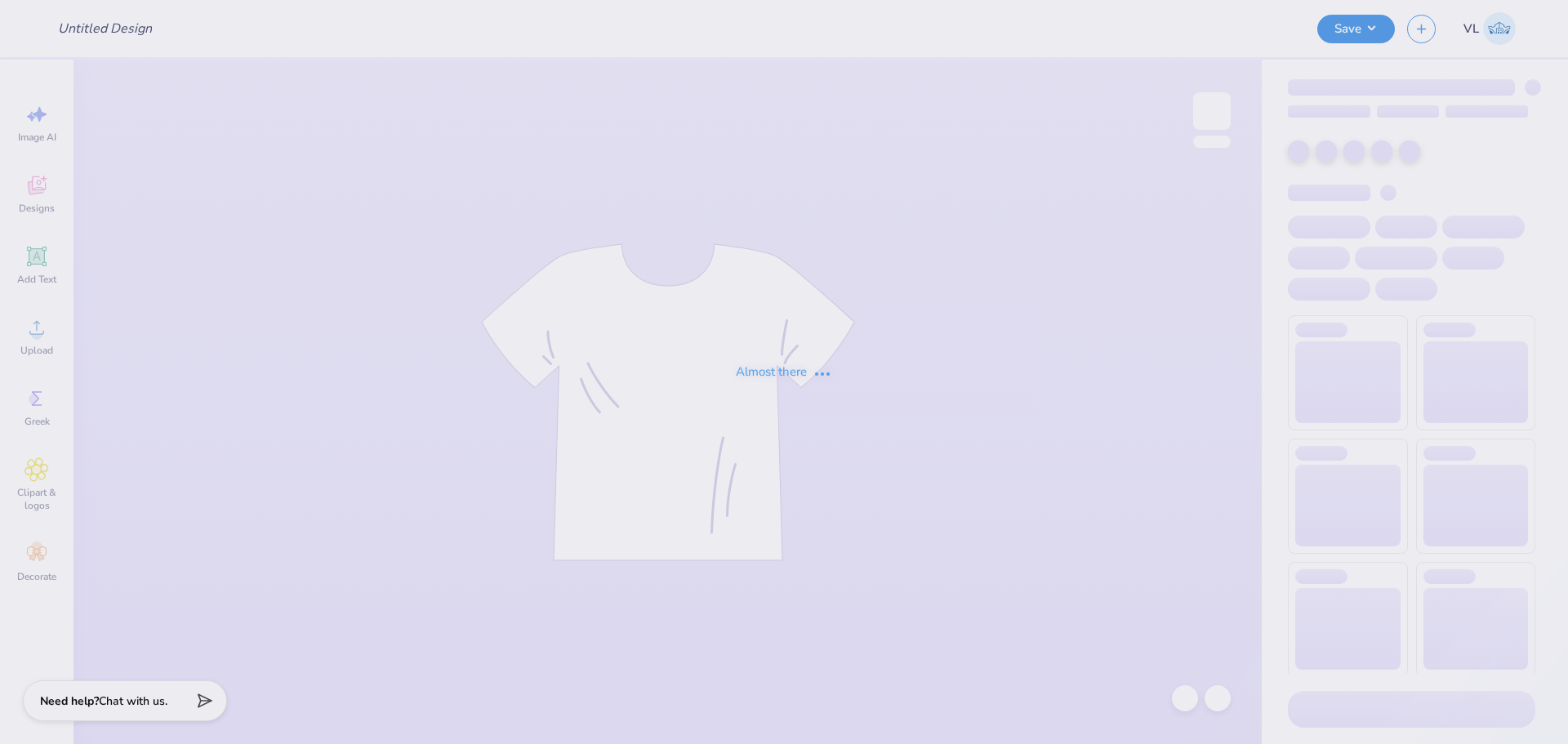
type input "[PERSON_NAME] [PERSON_NAME] : [GEOGRAPHIC_DATA][US_STATE]"
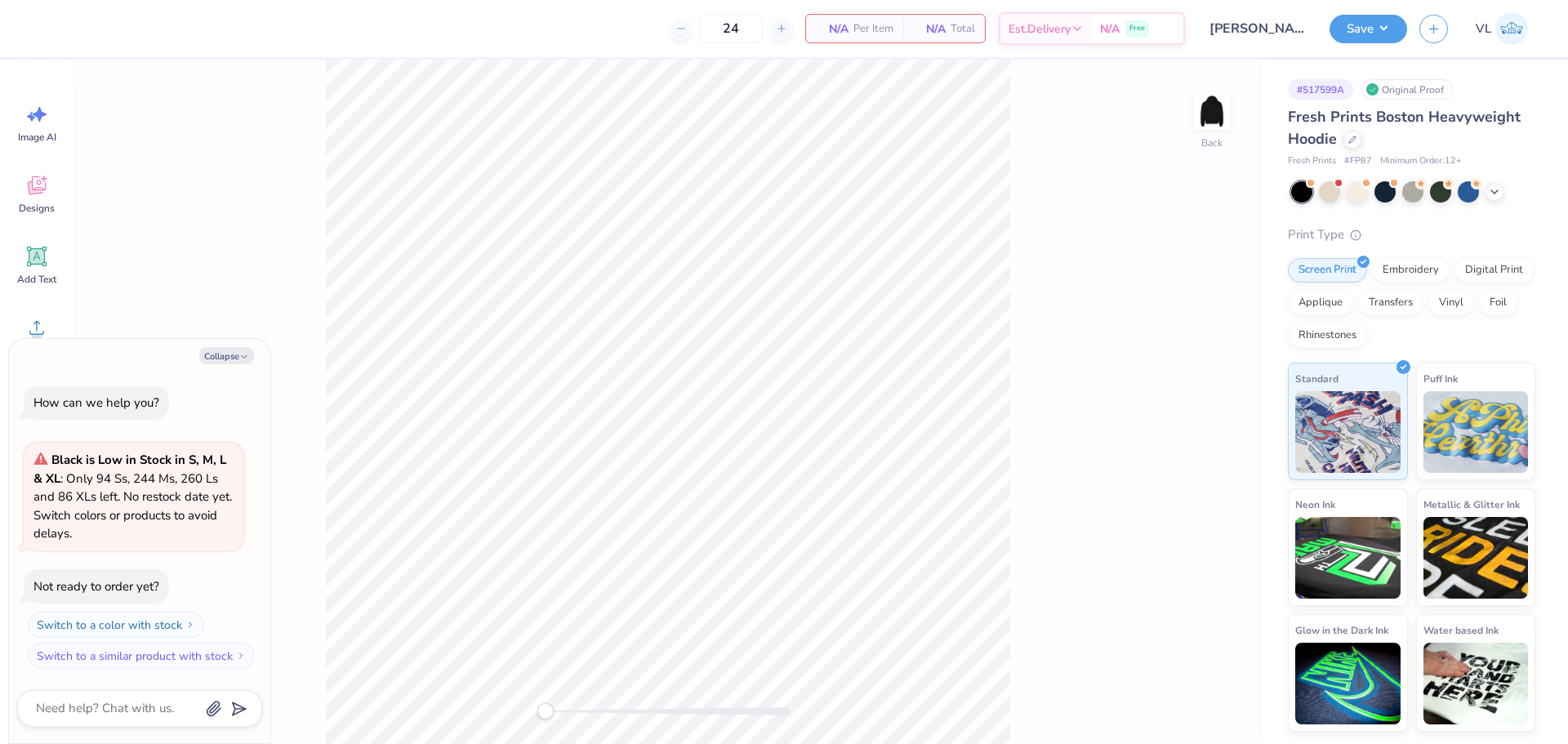
click at [235, 365] on div "Collapse How can we help you? Black is Low in Stock in S, M, L & XL : Only 94 S…" at bounding box center [140, 542] width 261 height 406
click at [230, 351] on button "Collapse" at bounding box center [227, 355] width 55 height 17
type textarea "x"
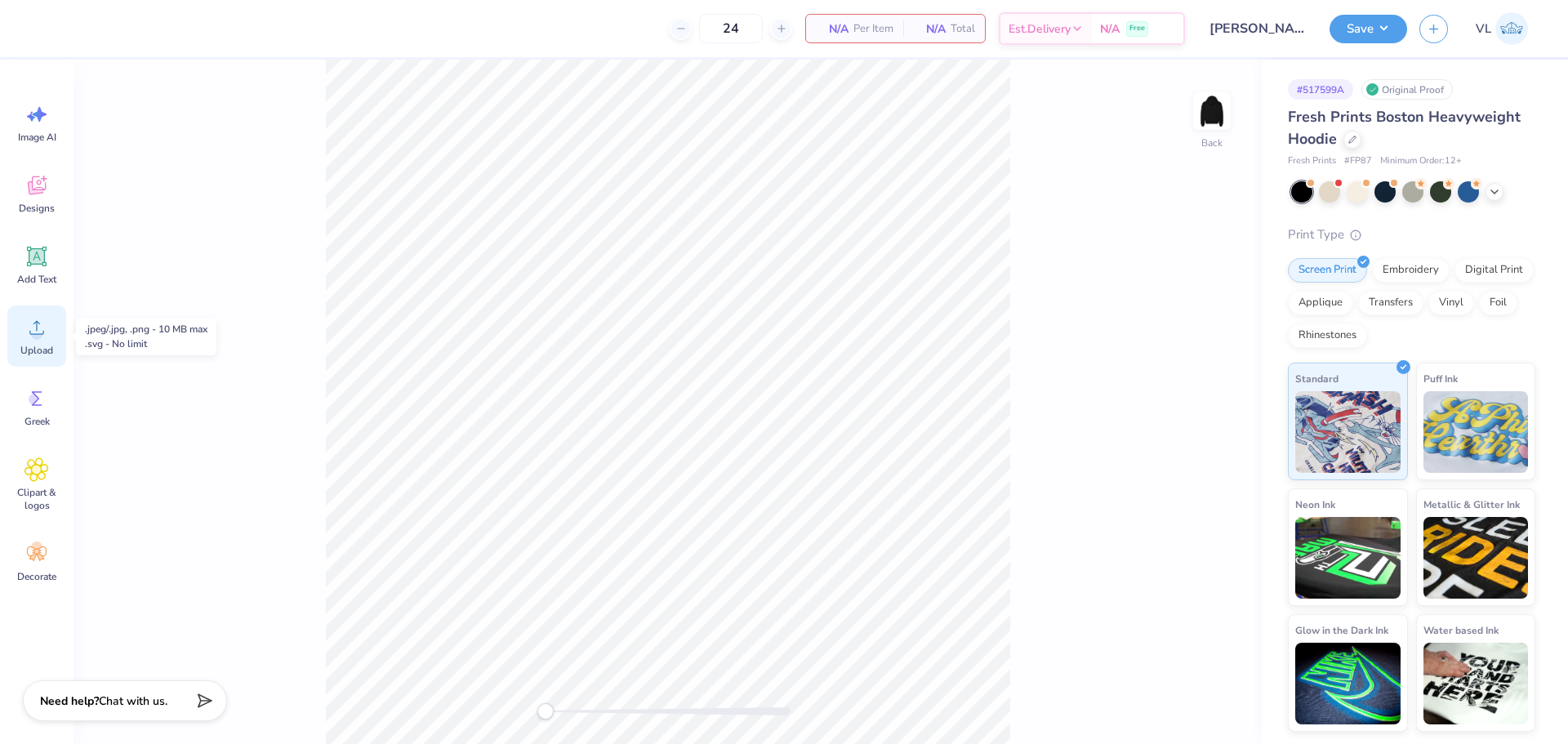
click at [21, 333] on div "Upload" at bounding box center [36, 337] width 59 height 62
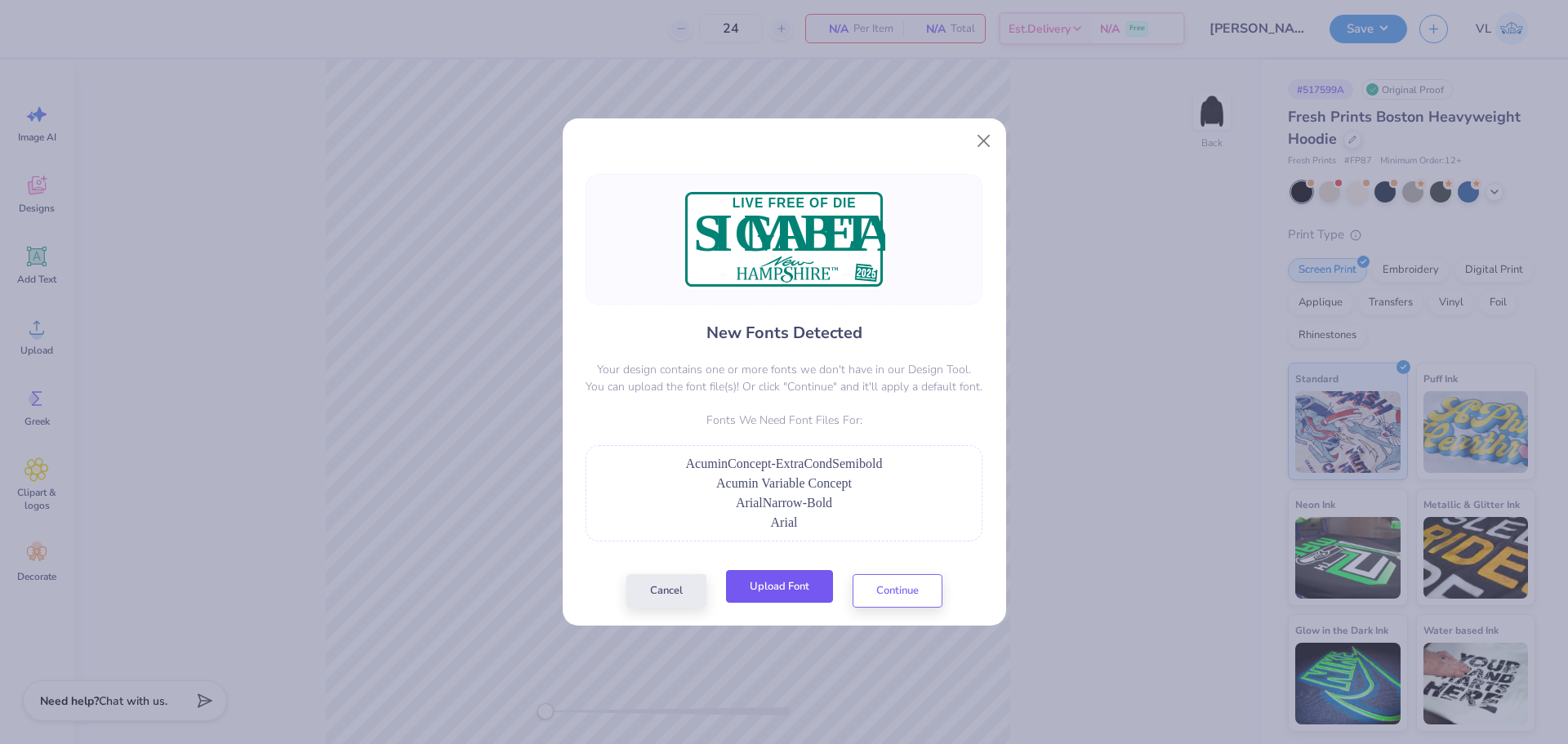
click at [792, 582] on button "Upload Font" at bounding box center [779, 587] width 107 height 34
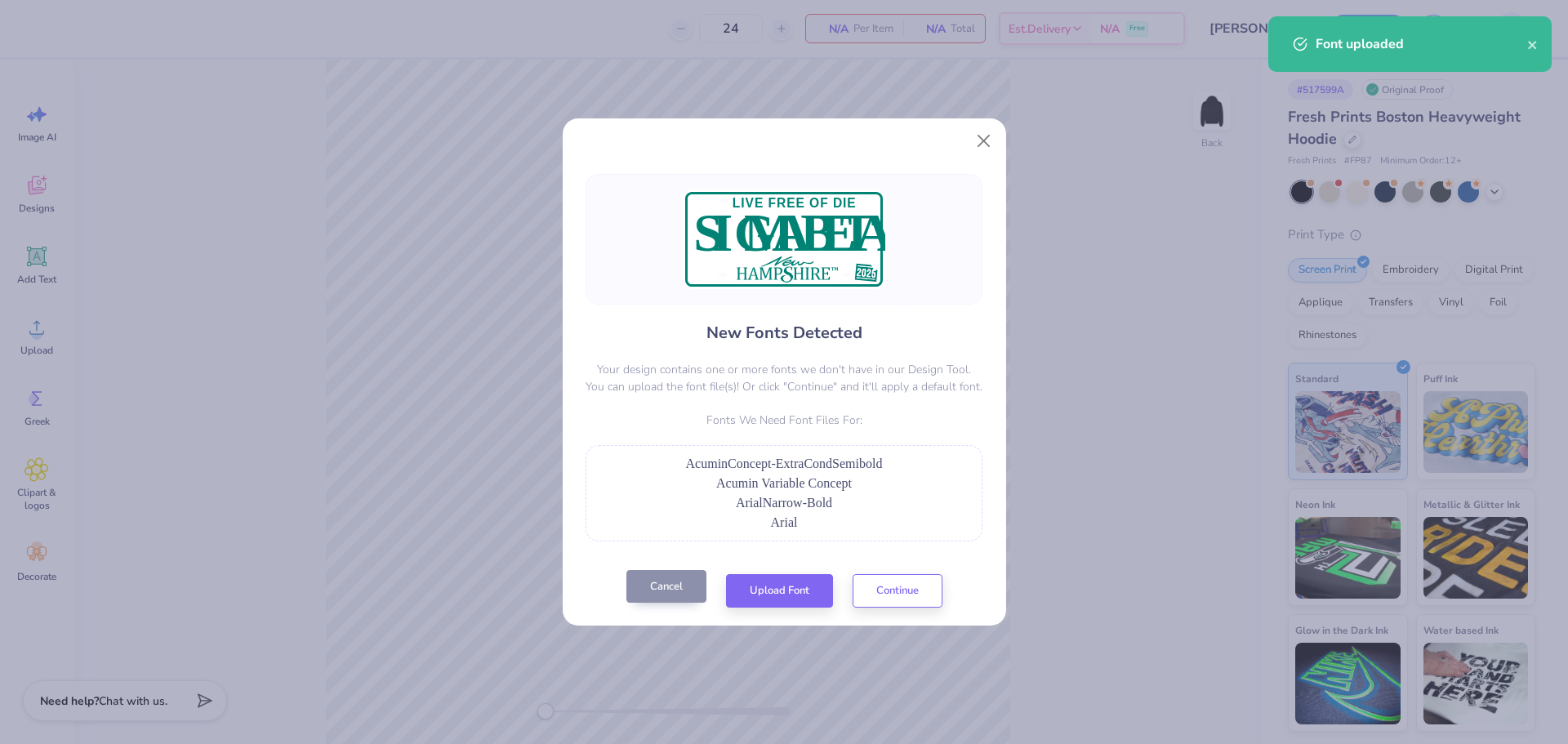
click at [671, 604] on div "Cancel Upload Font Continue" at bounding box center [784, 591] width 316 height 34
click at [649, 597] on button "Cancel" at bounding box center [667, 587] width 80 height 34
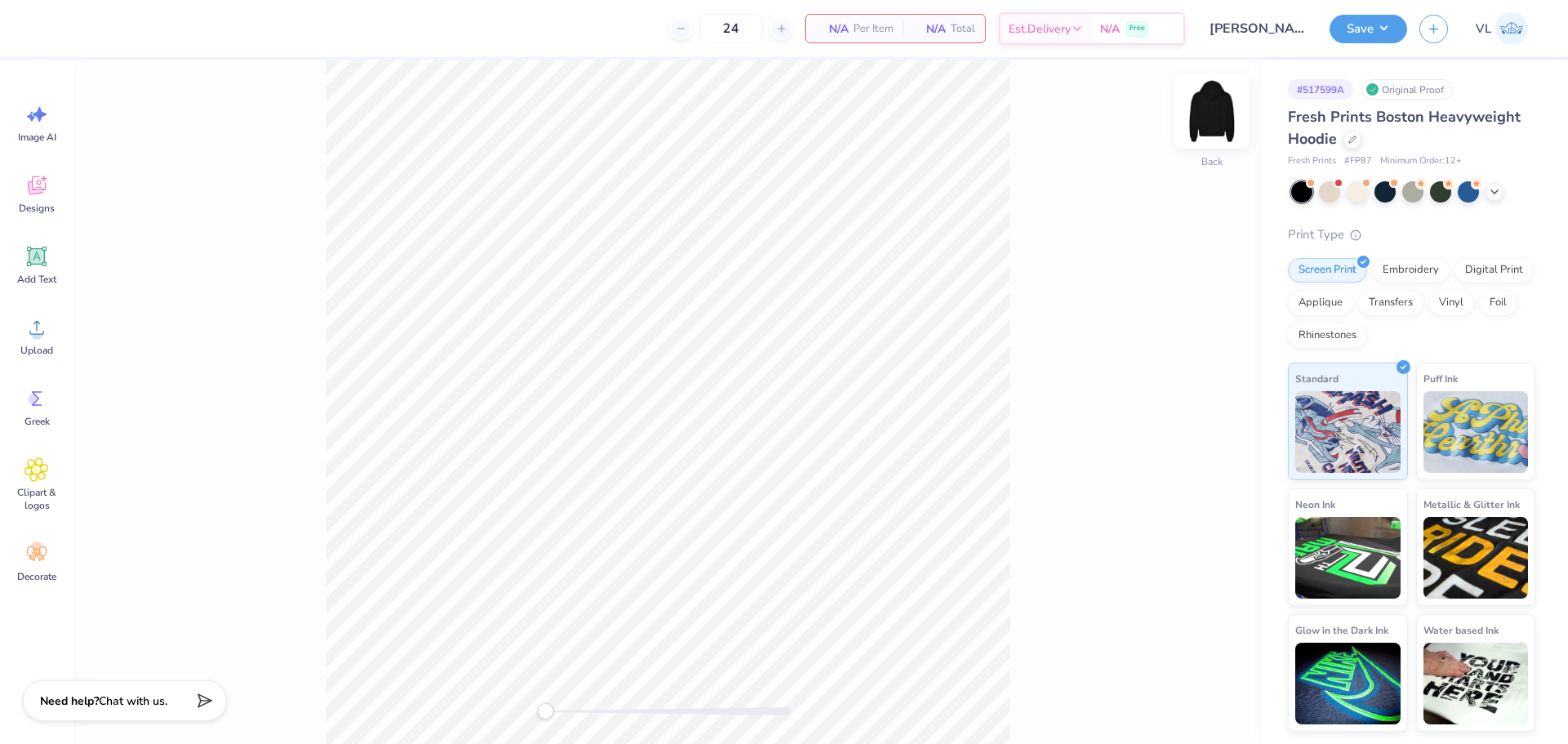
click at [1214, 119] on img at bounding box center [1212, 111] width 65 height 65
click at [29, 334] on icon at bounding box center [36, 327] width 24 height 24
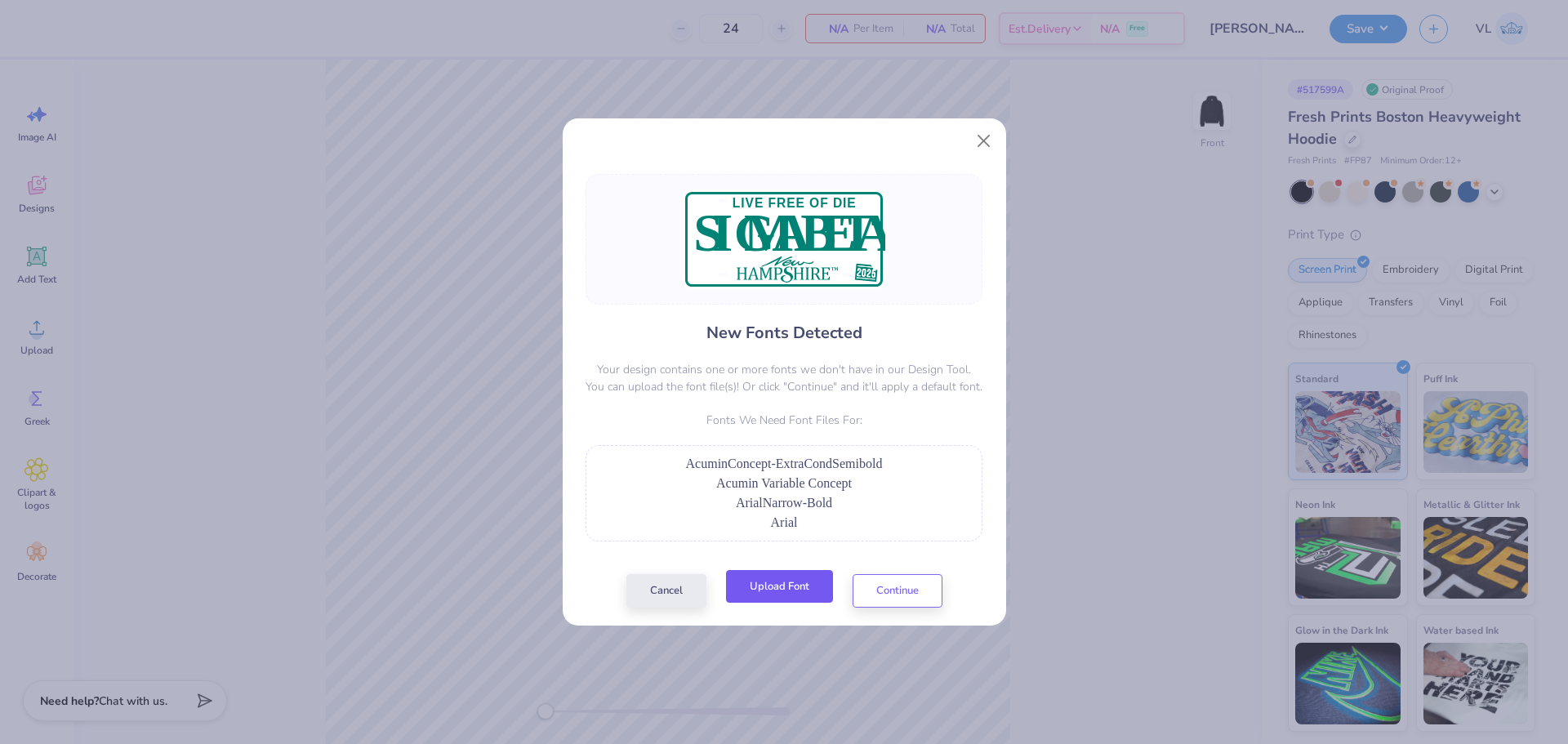
click at [786, 584] on button "Upload Font" at bounding box center [779, 587] width 107 height 34
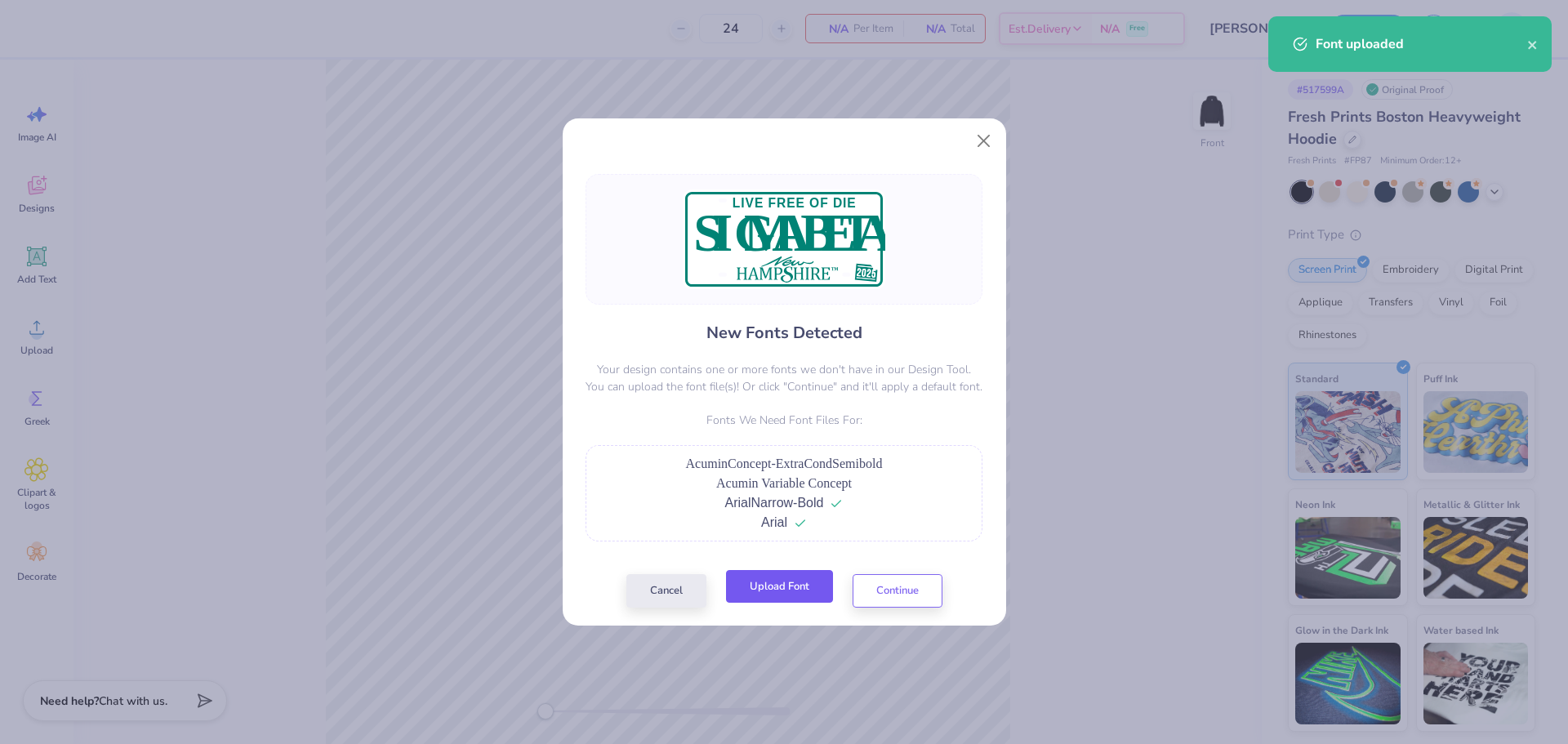
click at [759, 590] on button "Upload Font" at bounding box center [779, 587] width 107 height 34
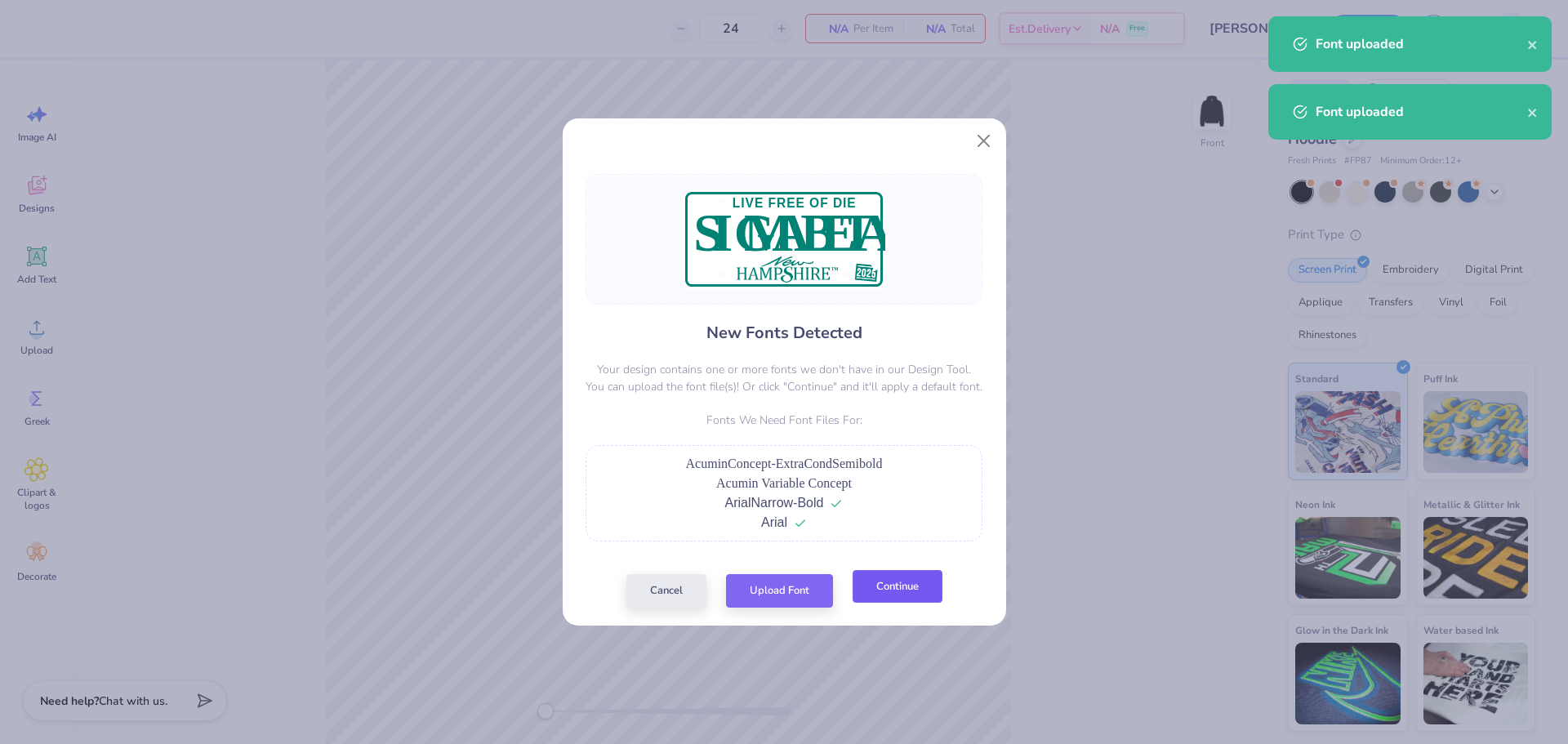
click at [884, 582] on button "Continue" at bounding box center [898, 587] width 89 height 34
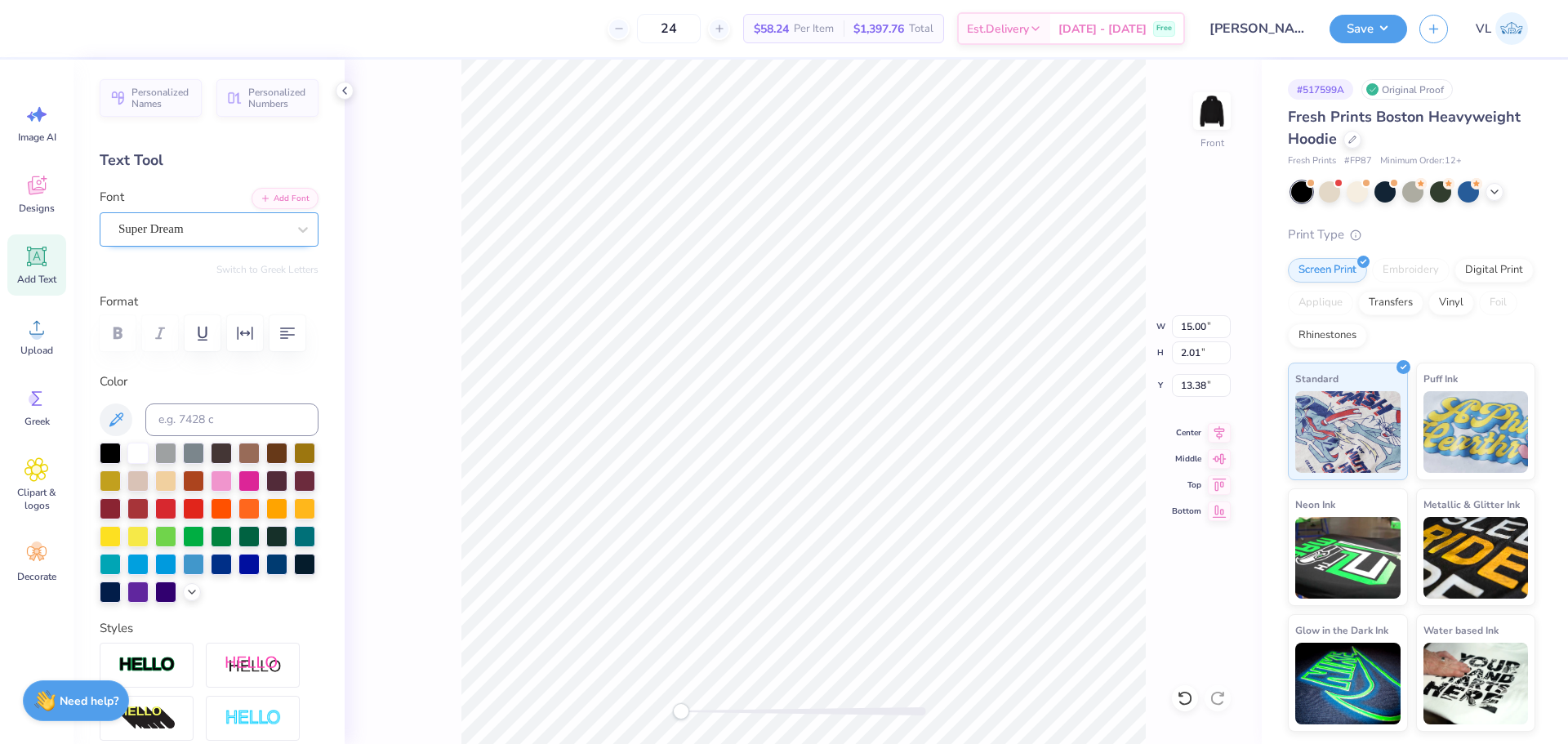
click at [147, 215] on div "Super Dream" at bounding box center [209, 229] width 219 height 34
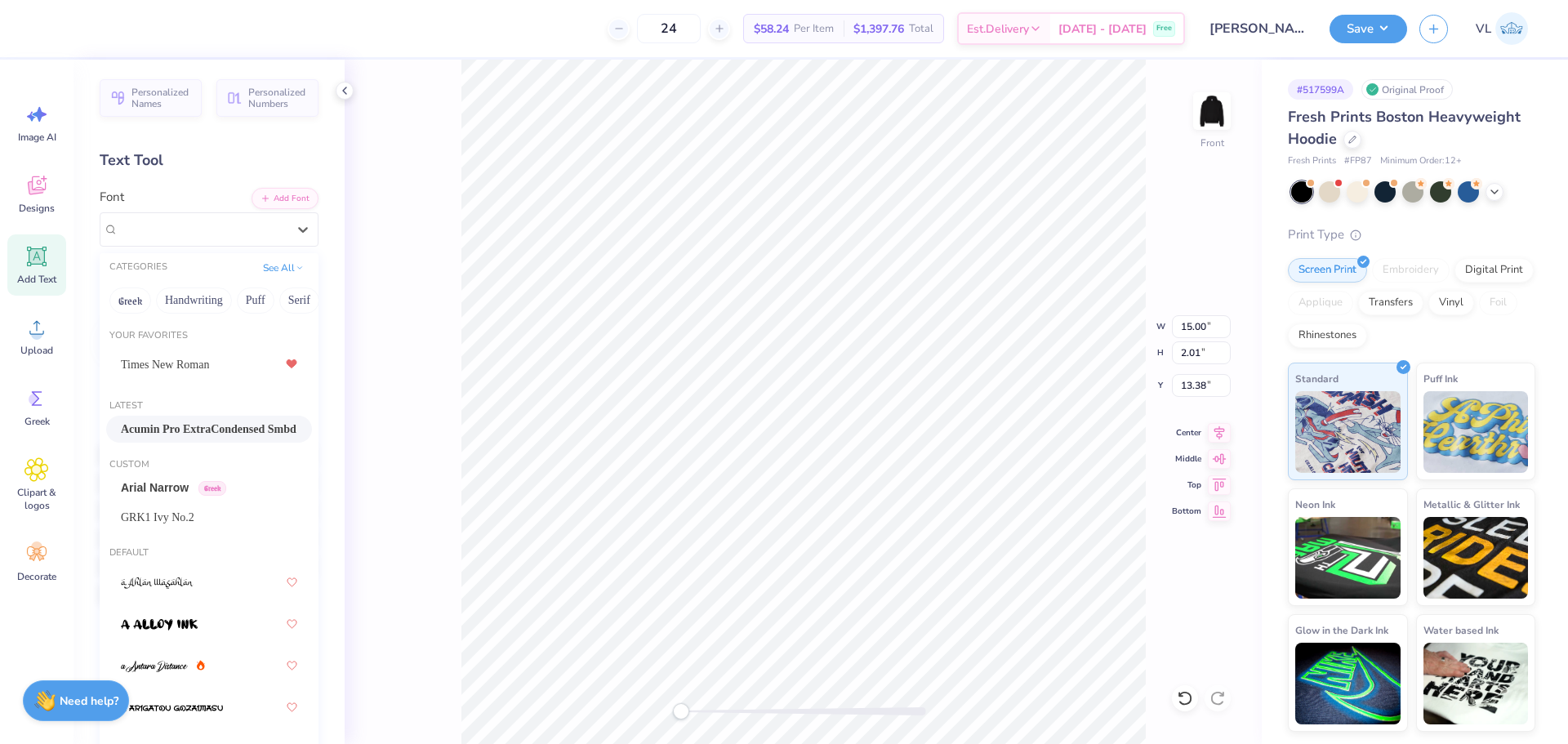
click at [185, 430] on span "Acumin Pro ExtraCondensed Smbd" at bounding box center [209, 429] width 175 height 17
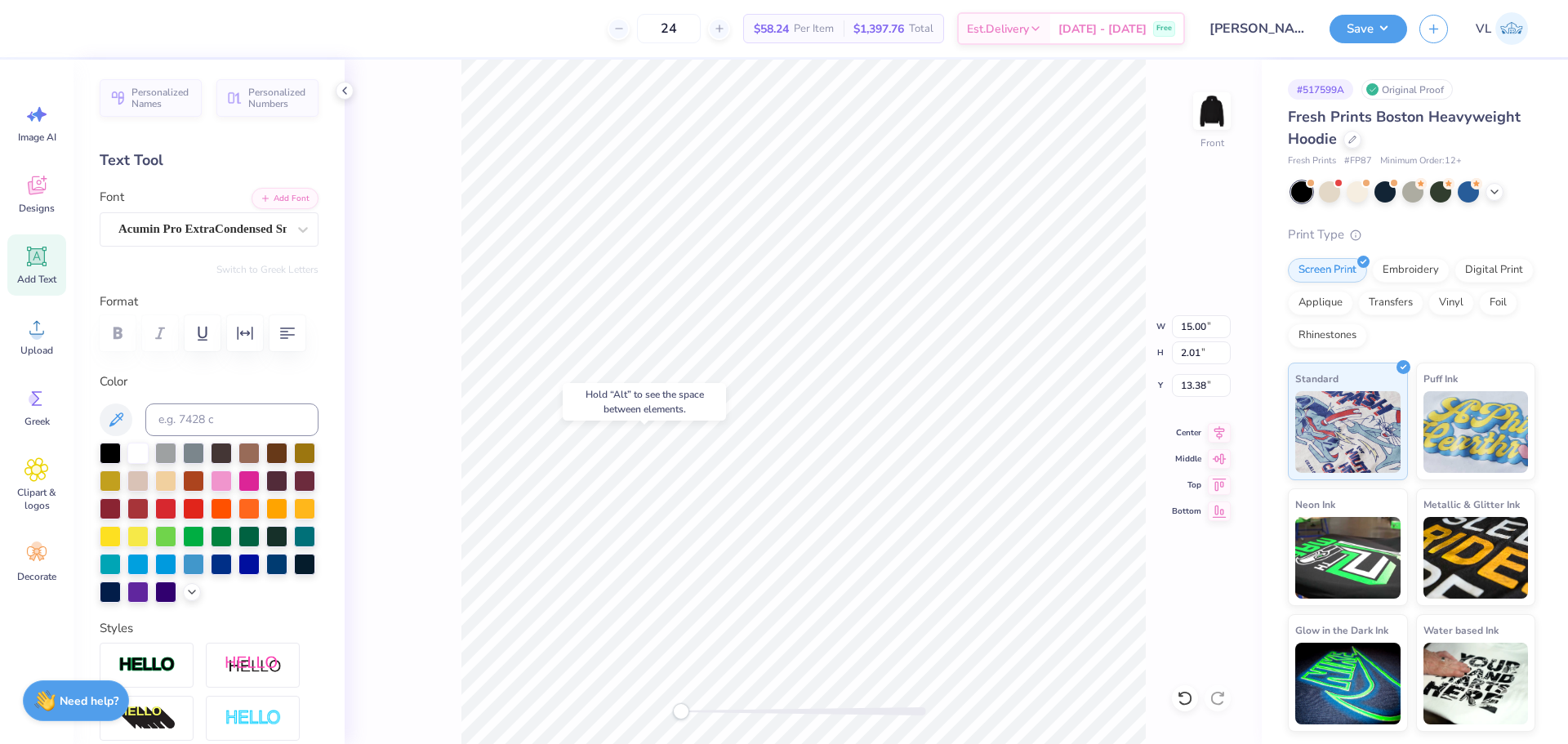
type input "5.59"
type input "0.48"
type input "12.63"
click at [177, 224] on div "Super Dream" at bounding box center [202, 228] width 172 height 25
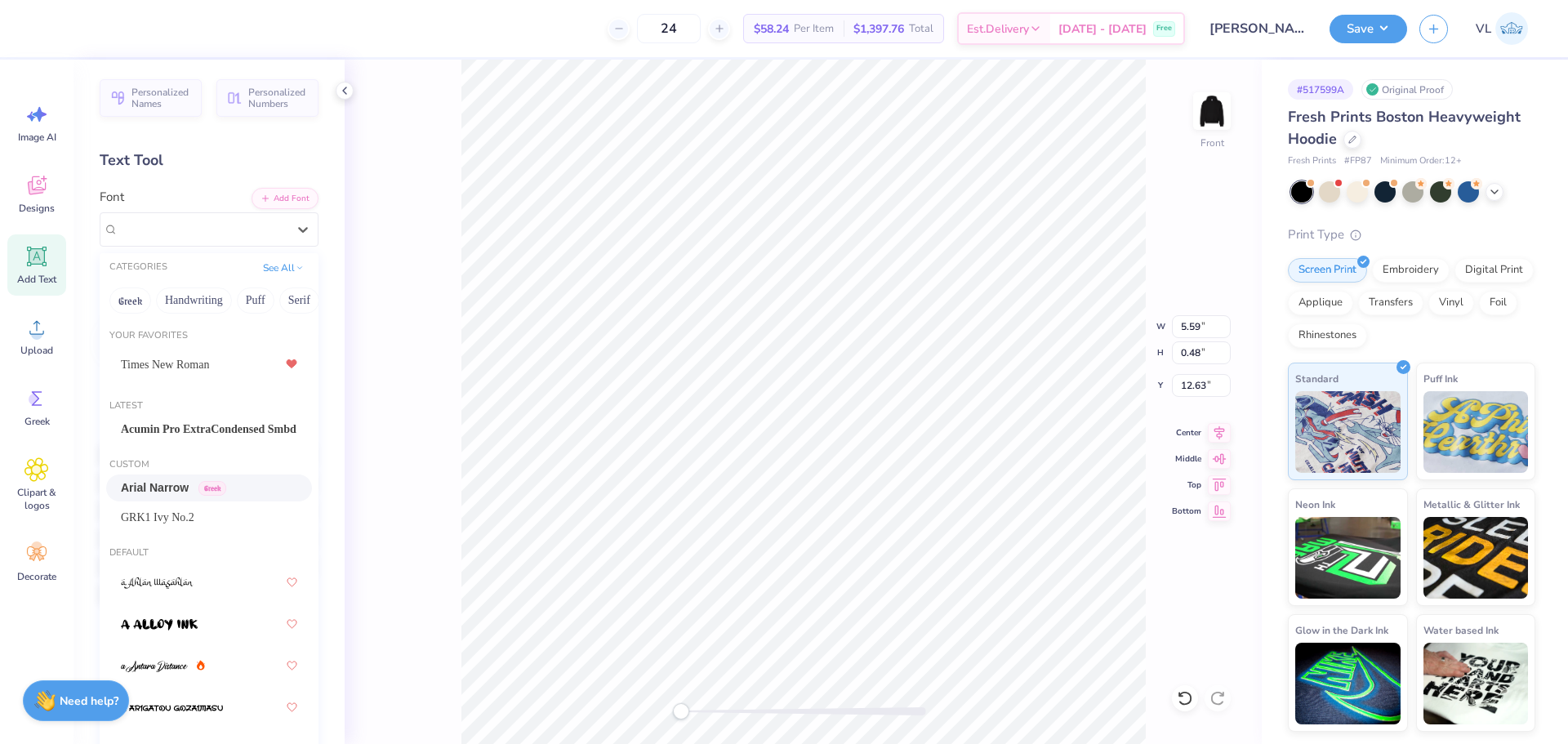
click at [183, 485] on div "Arial Narrow Greek" at bounding box center [173, 488] width 105 height 17
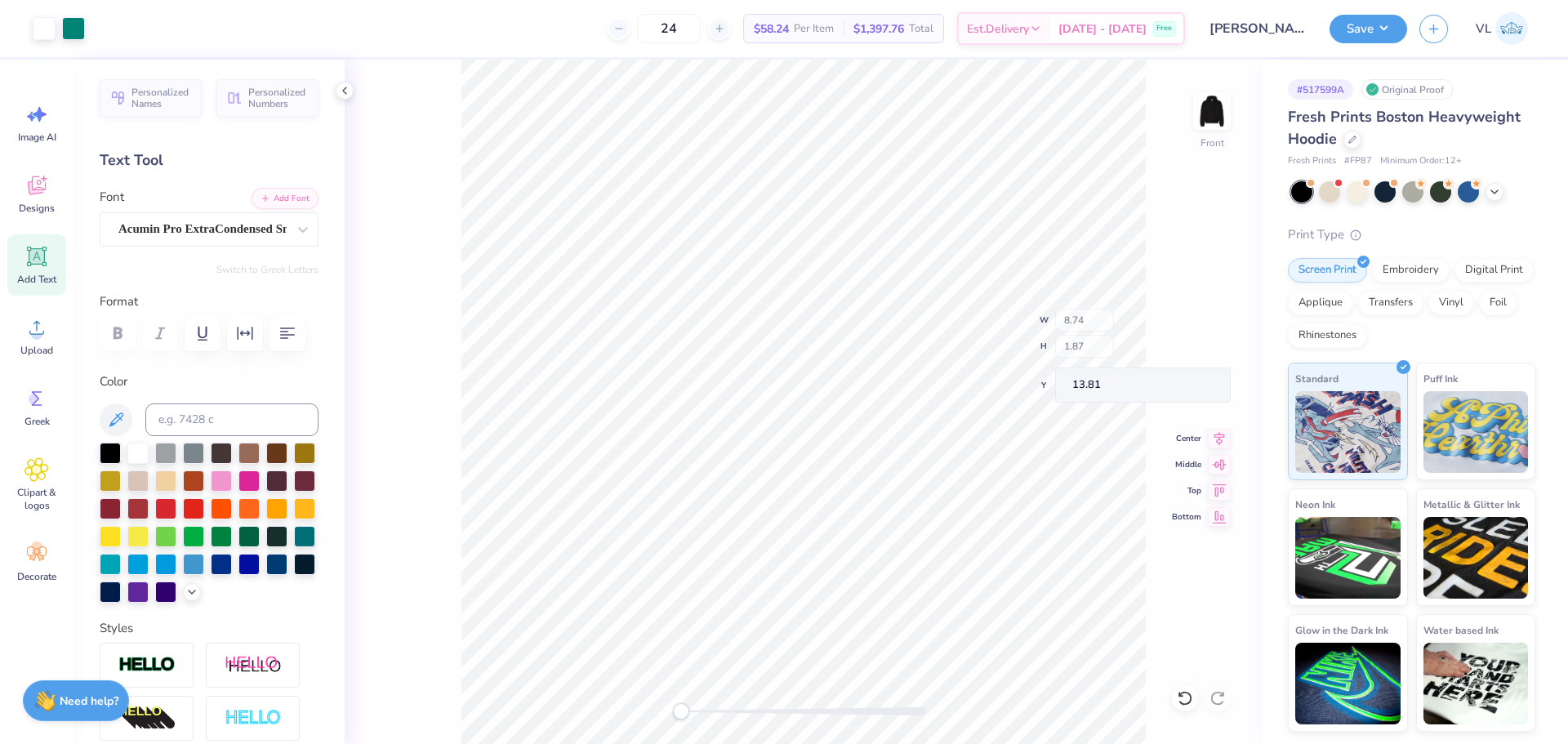
type input "10.40"
type input "5.12"
type input "12.19"
click at [1222, 430] on icon at bounding box center [1219, 430] width 23 height 20
drag, startPoint x: 1225, startPoint y: 420, endPoint x: 1177, endPoint y: 438, distance: 51.3
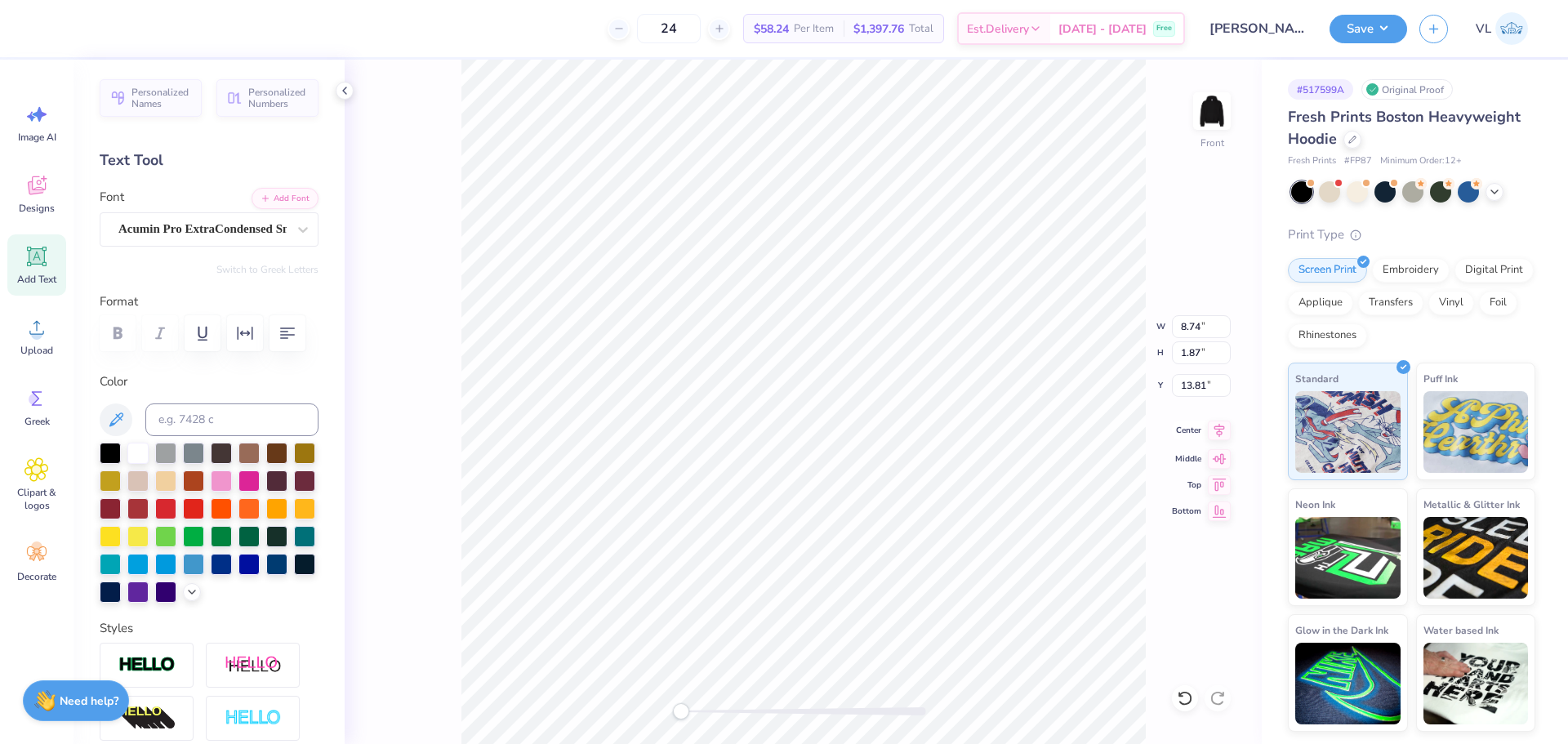
click at [1225, 421] on icon at bounding box center [1219, 430] width 23 height 20
click at [1222, 425] on icon at bounding box center [1219, 430] width 23 height 20
click at [1217, 428] on icon at bounding box center [1219, 430] width 23 height 20
click at [1190, 338] on input "10.40" at bounding box center [1201, 326] width 59 height 23
type input "12.00"
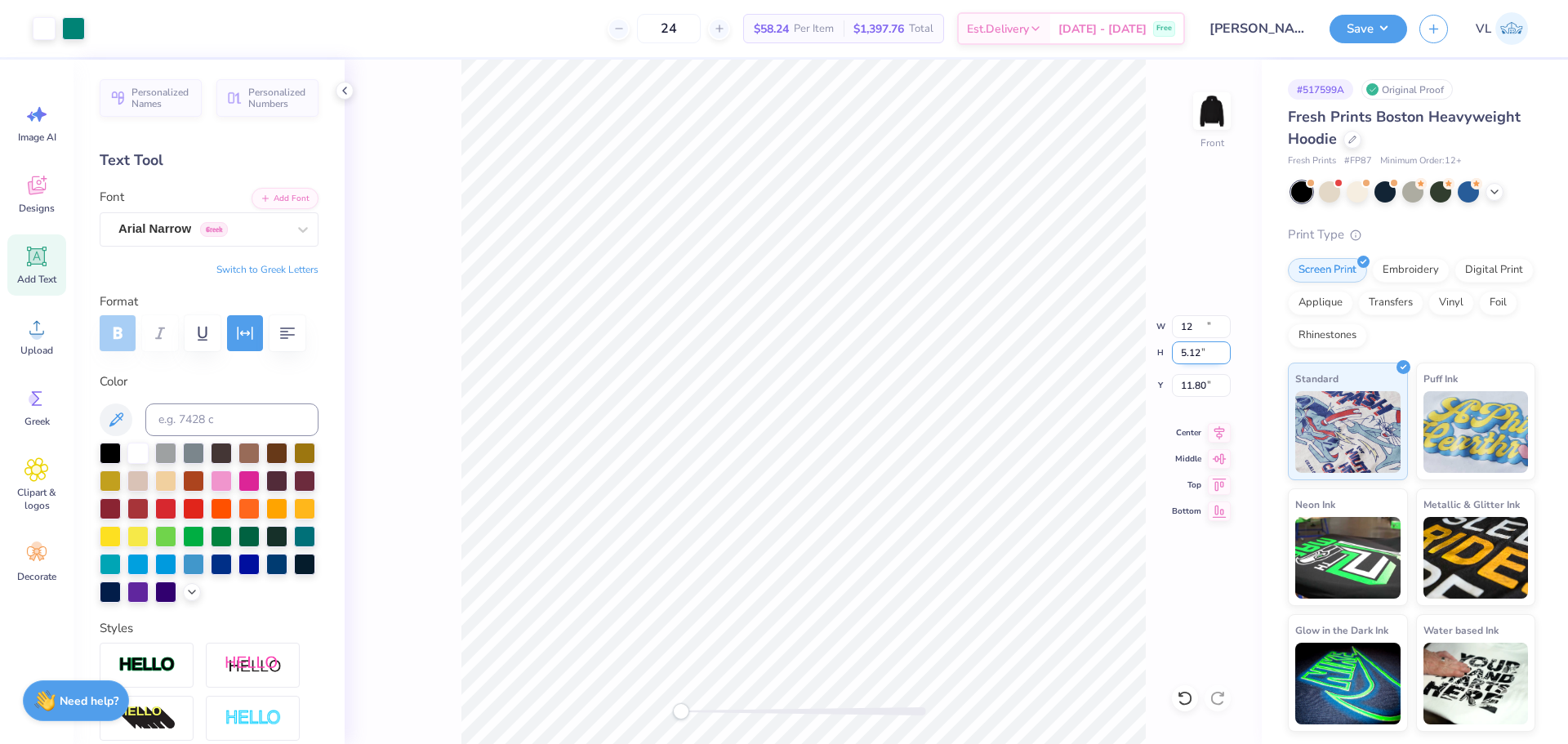
type input "5.90"
click at [1202, 375] on input "11.80" at bounding box center [1201, 385] width 59 height 23
type input "6.00"
click at [1206, 99] on img at bounding box center [1212, 111] width 65 height 65
click at [26, 273] on span "Add Text" at bounding box center [36, 280] width 39 height 13
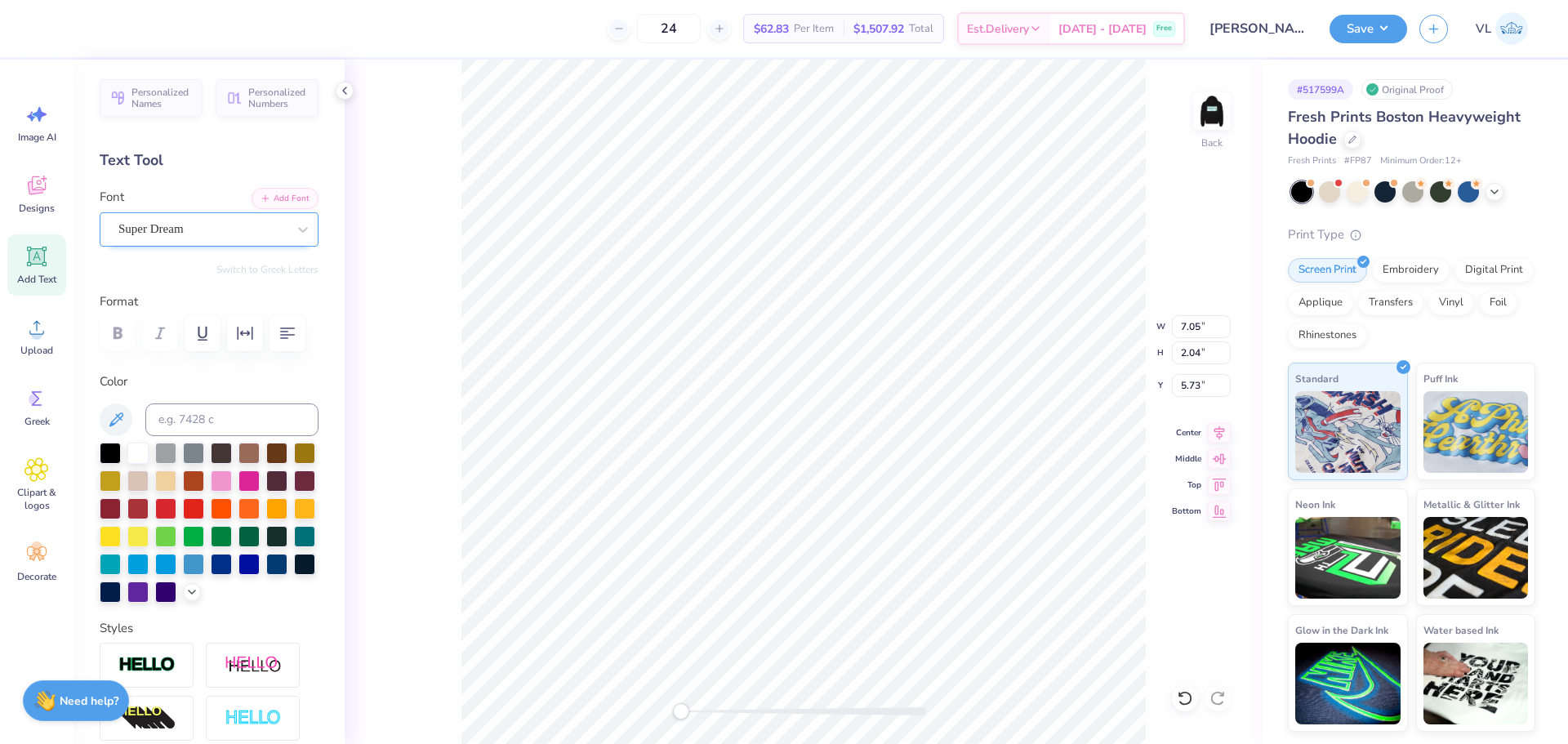
click at [261, 244] on div "Super Dream" at bounding box center [209, 229] width 219 height 34
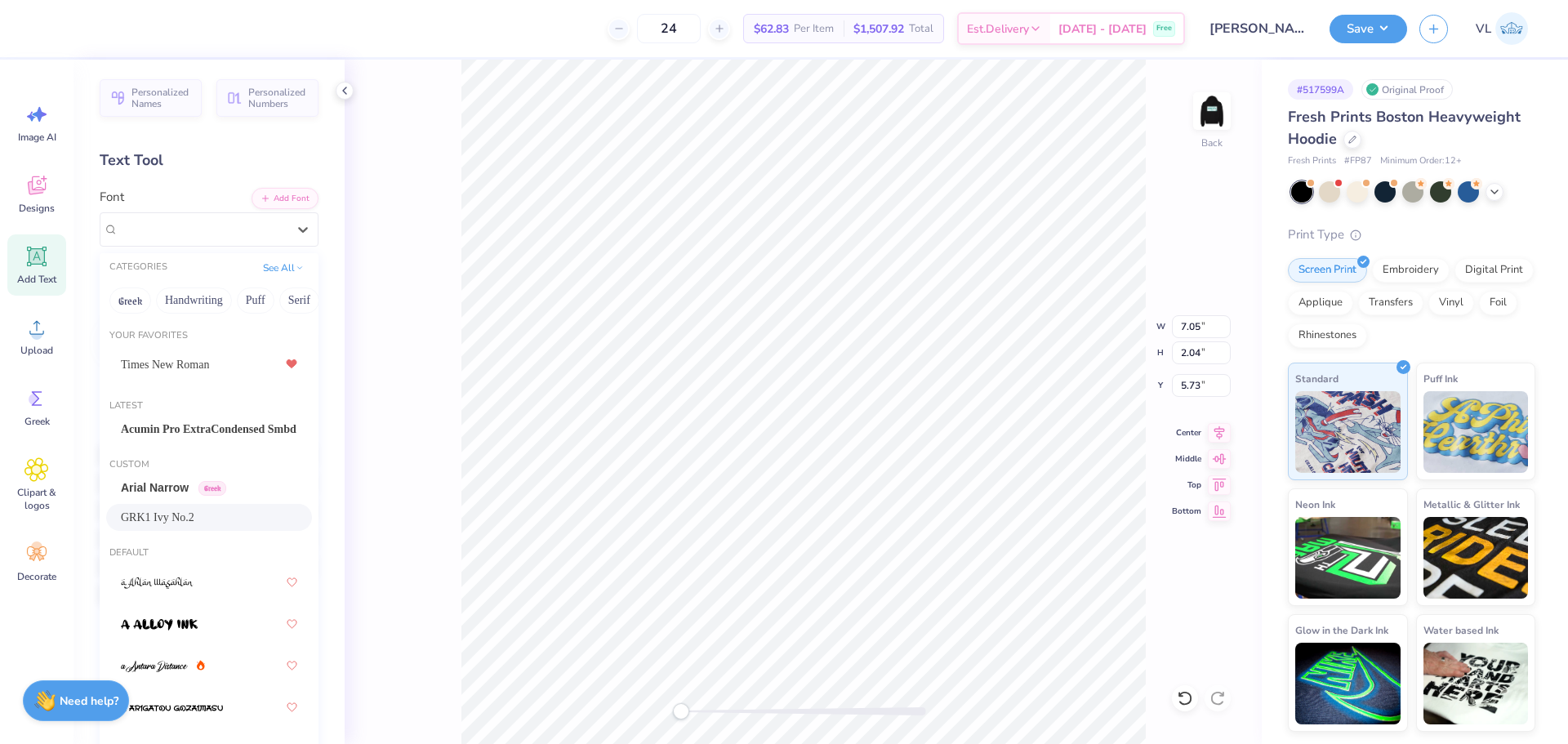
click at [186, 506] on div "GRK1 Ivy No.2" at bounding box center [209, 517] width 206 height 27
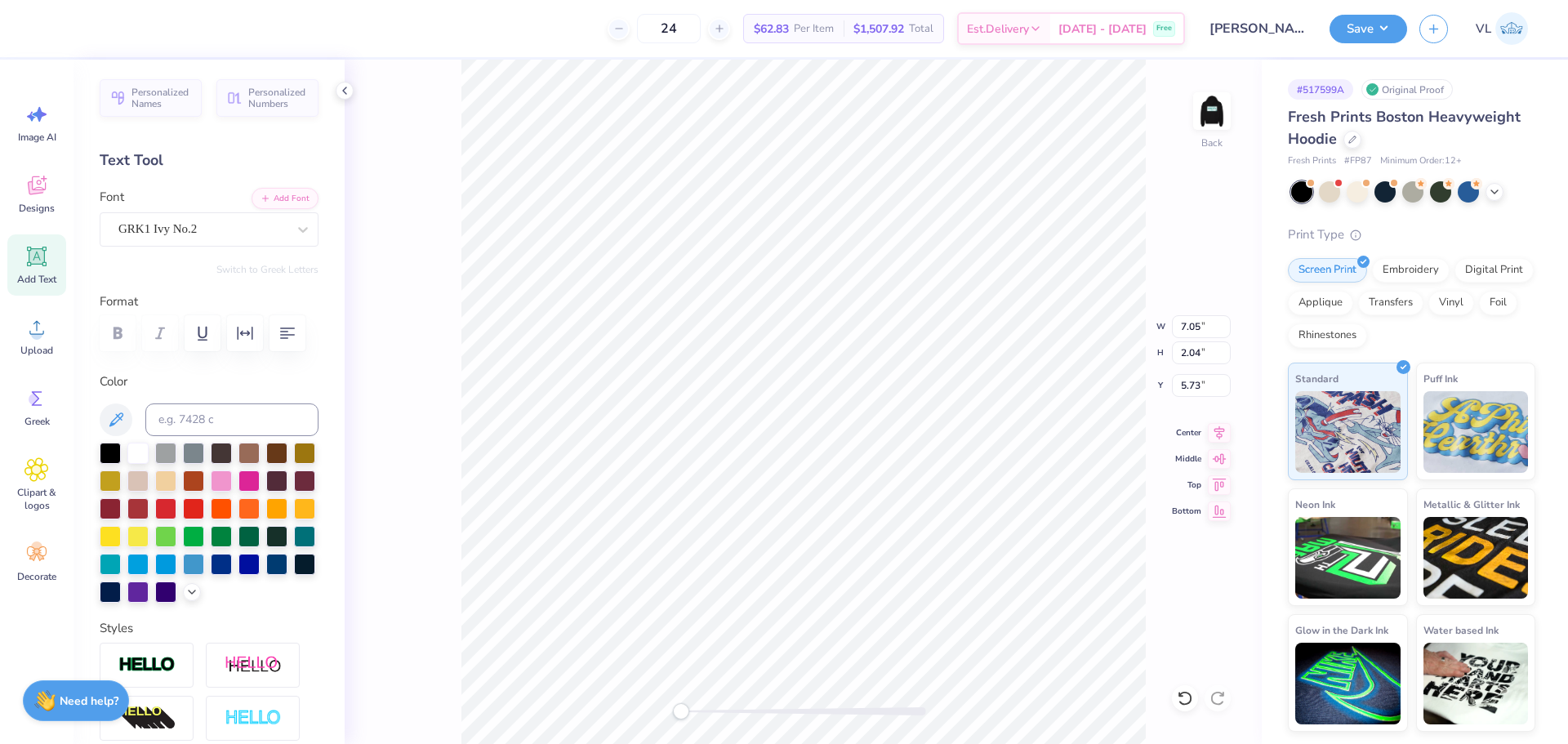
scroll to position [14, 3]
type textarea "s"
type textarea "SB"
click at [1209, 315] on input "7.05" at bounding box center [1201, 326] width 59 height 23
type input "1.70"
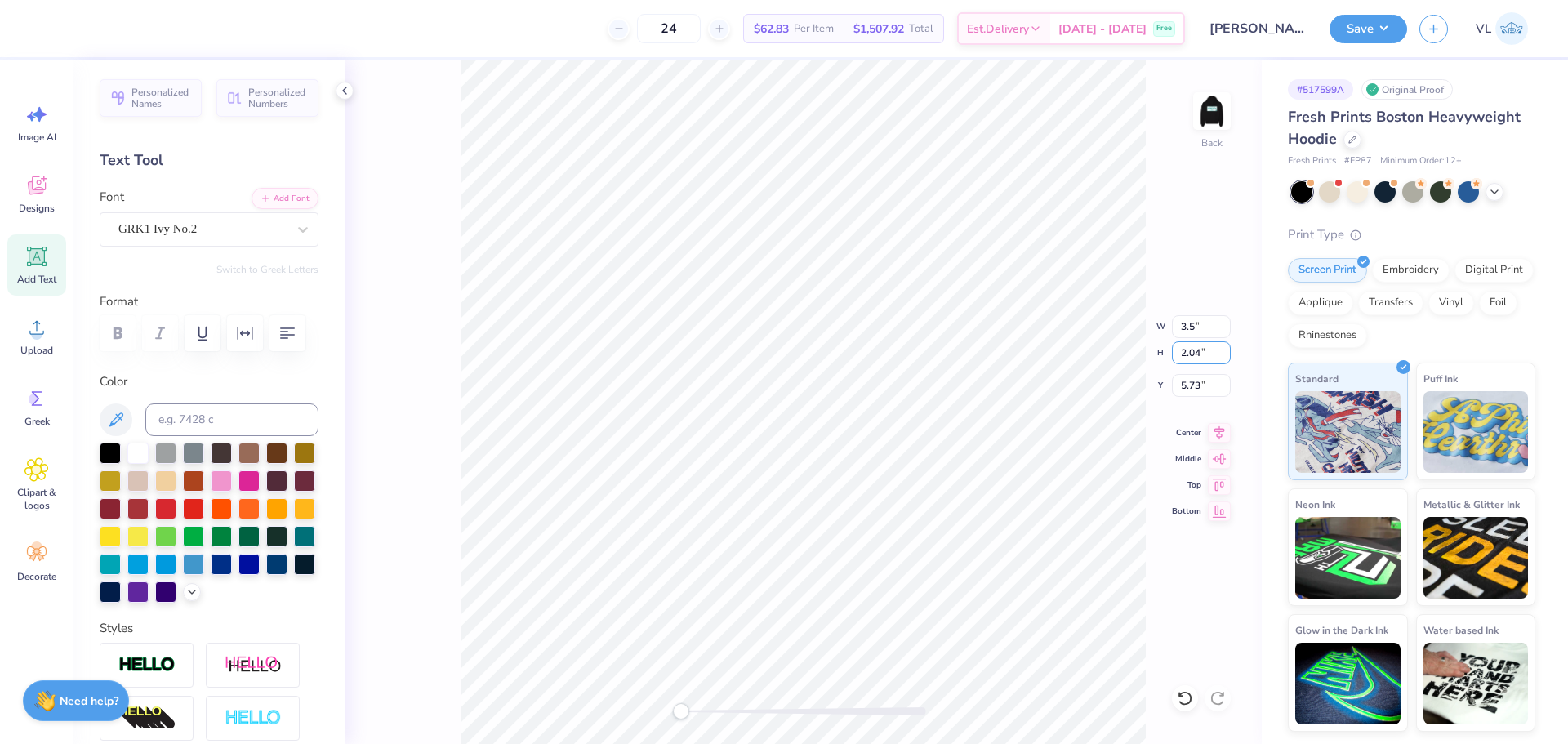
type input "1.05"
type input "3"
type input "3.51"
type input "2.17"
type input "3.00"
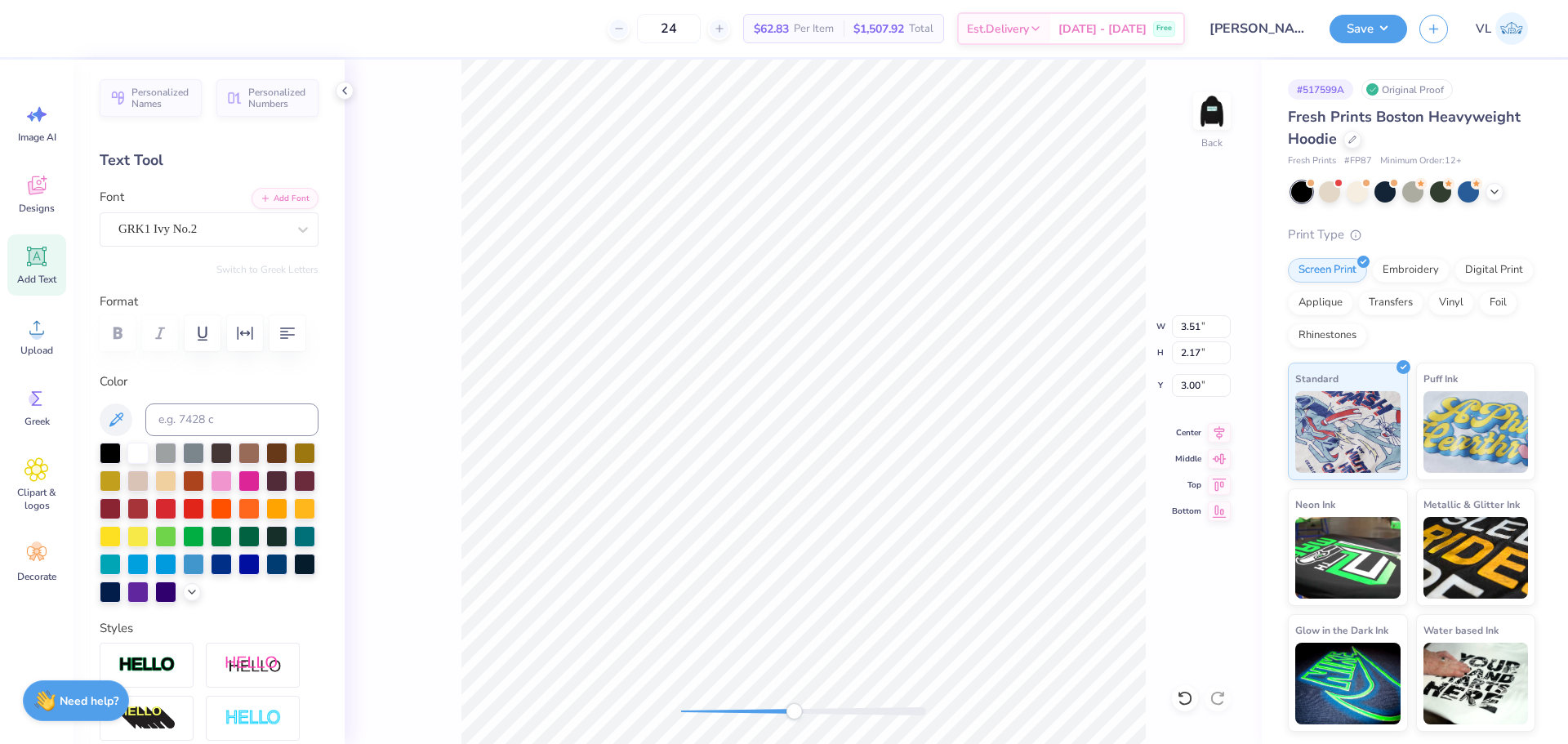
click at [791, 685] on div "Back W 3.51 3.51 " H 2.17 2.17 " Y 3.00 3.00 " Center Middle Top Bottom" at bounding box center [804, 402] width 917 height 684
type input "3.50"
type input "2.16"
click at [585, 694] on div "Back W 3.50 3.50 " H 2.16 2.16 " Y 3.00 3.00 " Center Middle Top Bottom" at bounding box center [804, 402] width 917 height 684
click at [1377, 15] on button "Save" at bounding box center [1368, 26] width 77 height 29
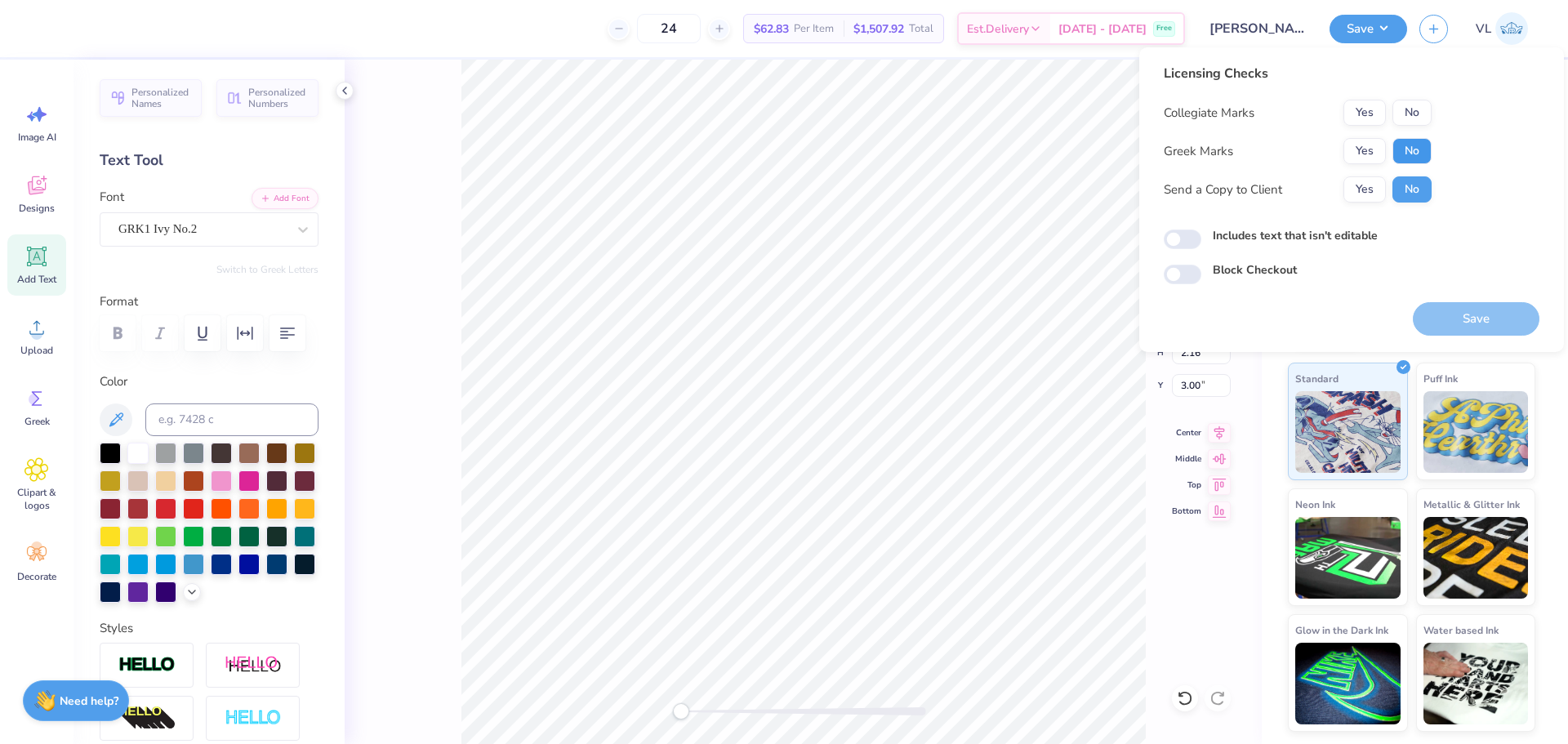
click at [1405, 142] on button "No" at bounding box center [1412, 151] width 39 height 26
click at [1374, 103] on button "Yes" at bounding box center [1365, 113] width 43 height 26
click at [1466, 322] on button "Save" at bounding box center [1477, 319] width 127 height 34
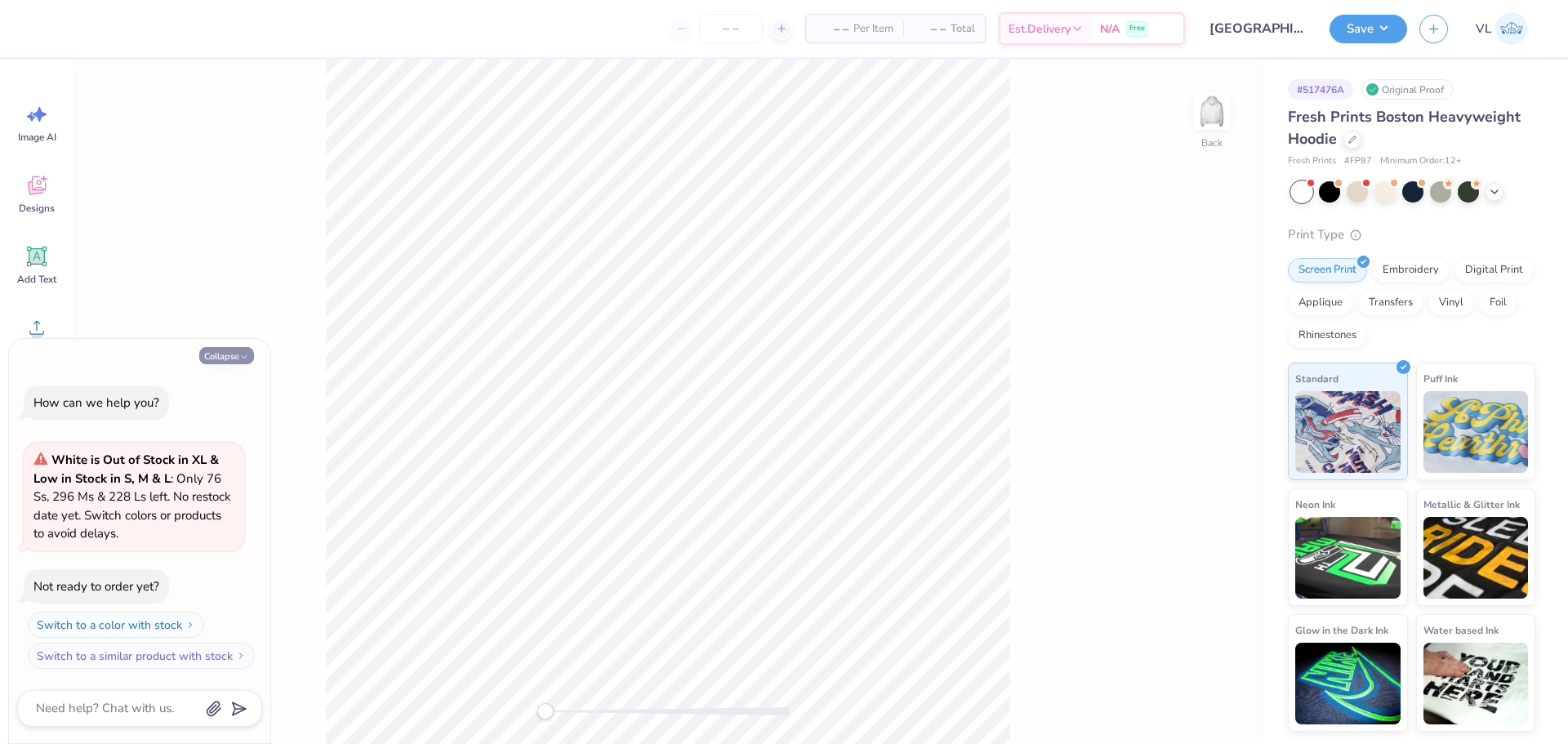
click at [222, 362] on button "Collapse" at bounding box center [227, 355] width 55 height 17
type textarea "x"
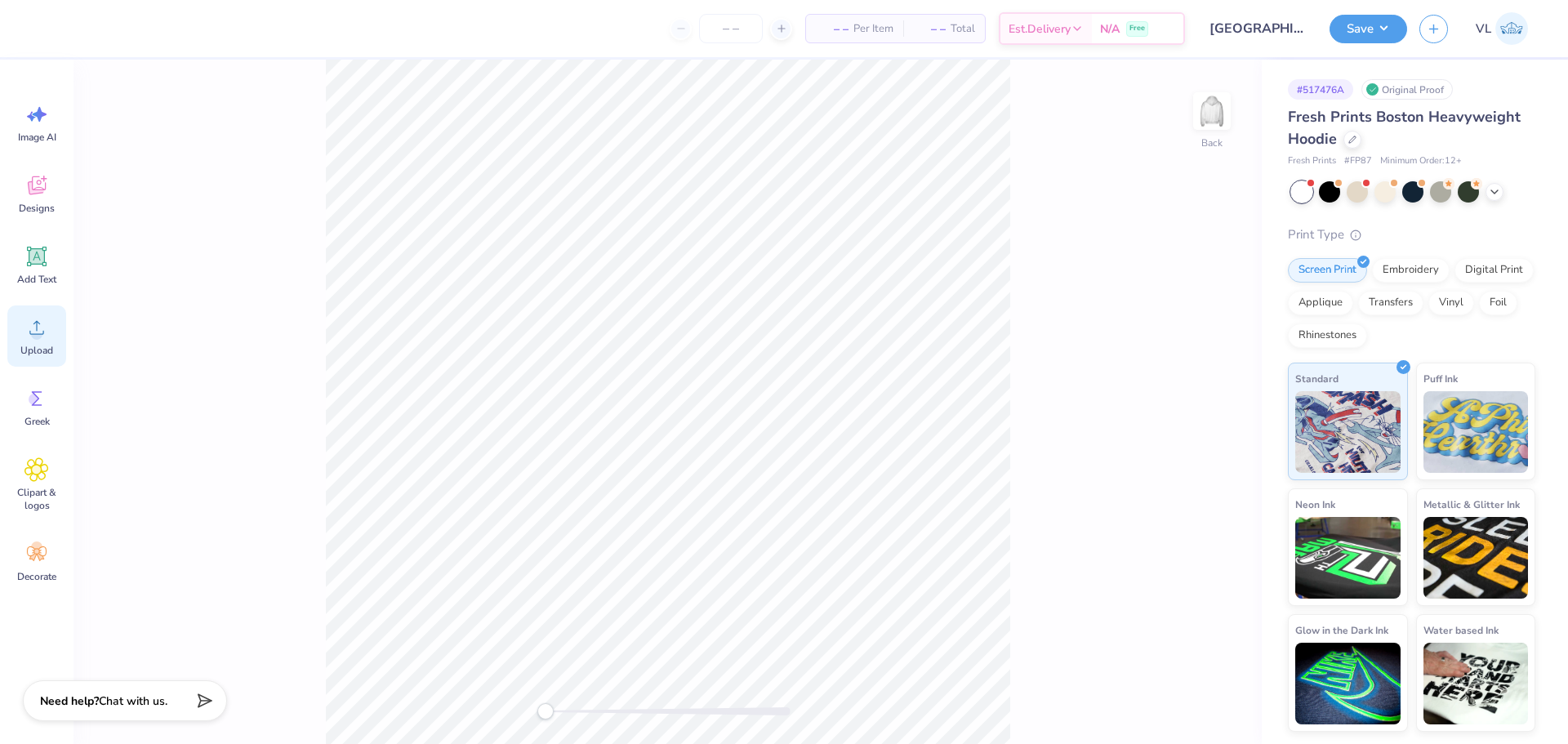
click at [44, 342] on div "Upload" at bounding box center [36, 337] width 59 height 62
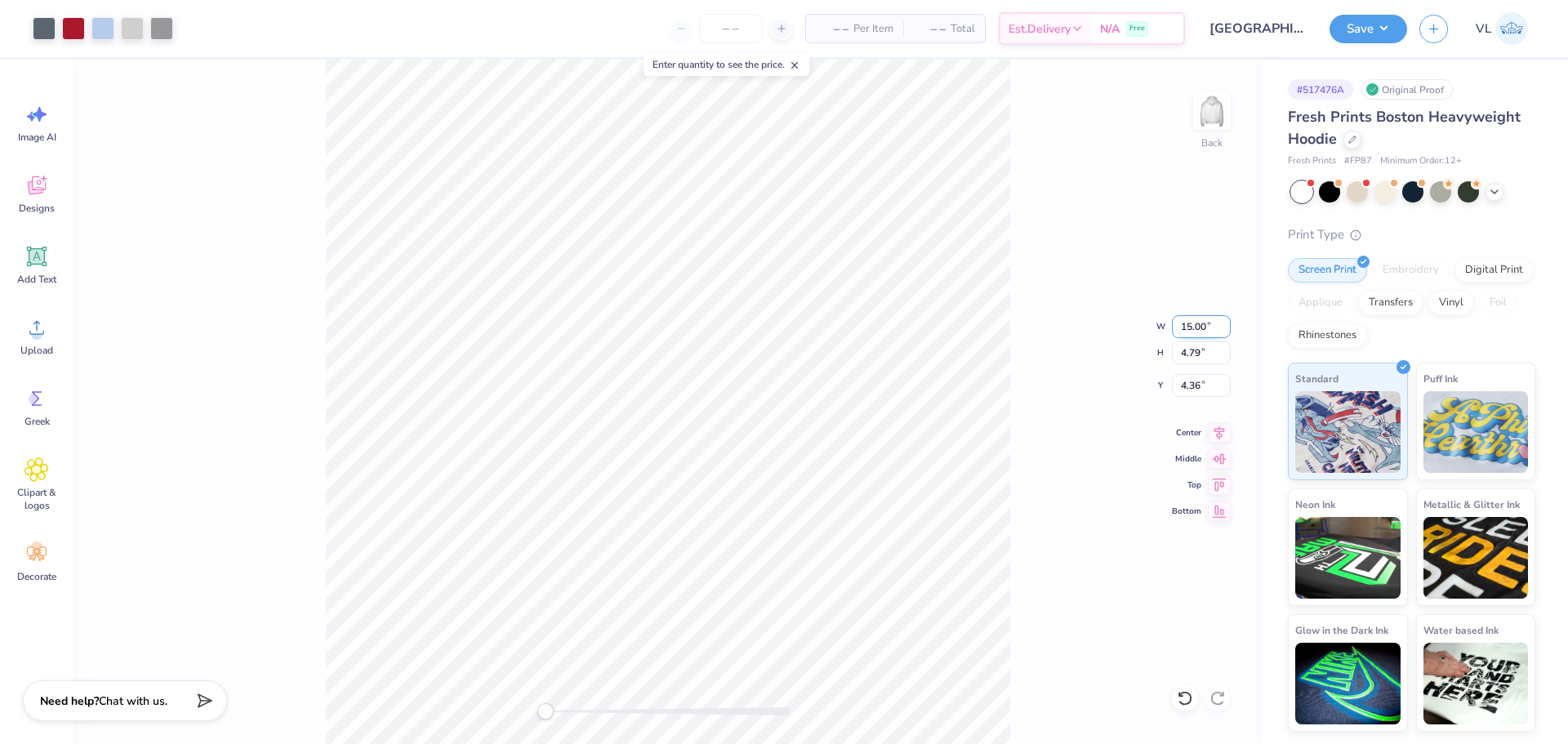
click at [1197, 333] on input "15.00" at bounding box center [1201, 326] width 59 height 23
type input "12.00"
type input "3.83"
type input "4.83"
click at [1044, 406] on div "Back W 12.00 12.00 " H 3.83 3.83 " Y 4.83 4.83 " Center Middle Top Bottom" at bounding box center [667, 402] width 1189 height 684
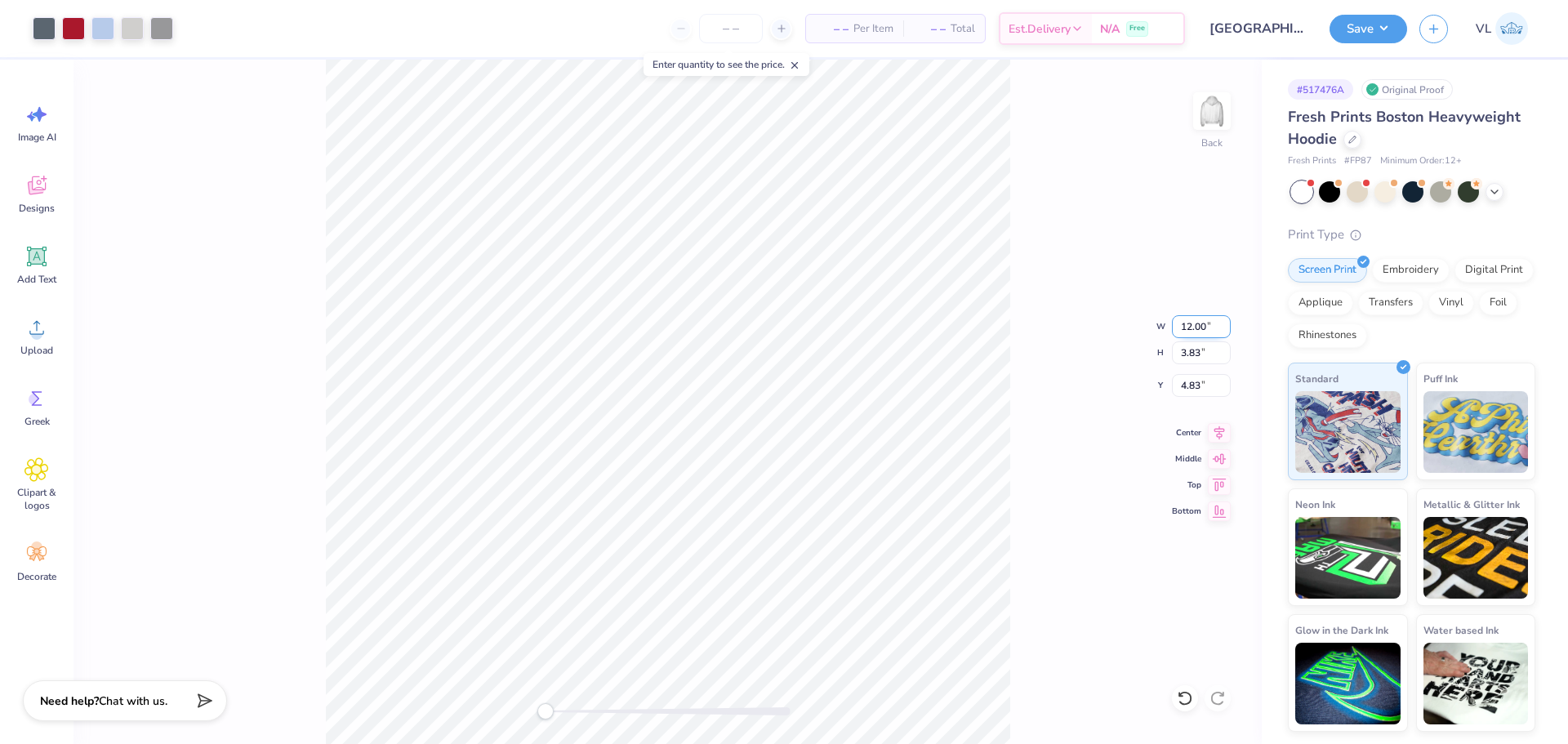
click at [1192, 324] on input "12.00" at bounding box center [1201, 326] width 59 height 23
type input "12.50"
type input "3.99"
type input "4.75"
click at [1189, 387] on input "4.75" at bounding box center [1201, 385] width 59 height 23
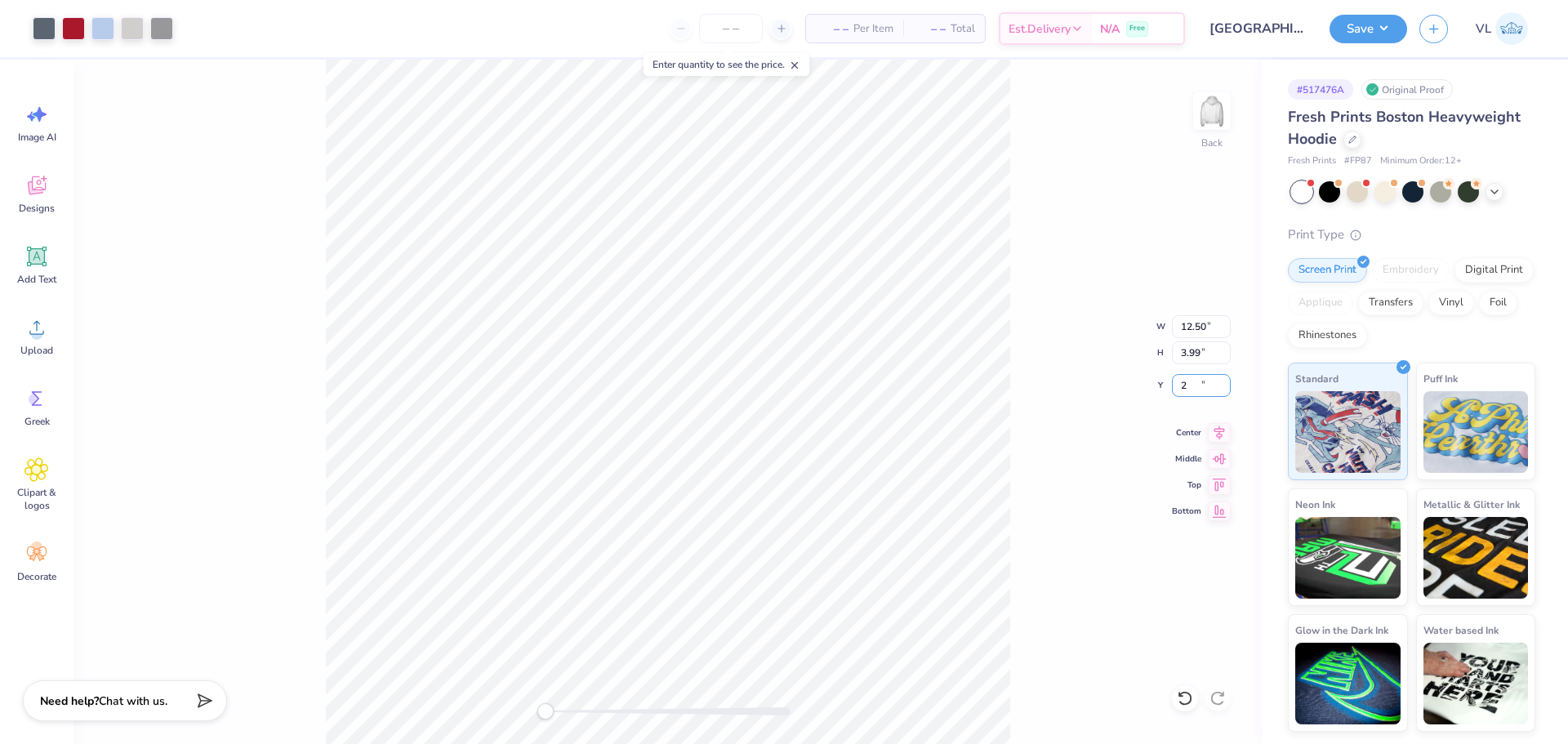
type input "2"
click at [1192, 385] on input "2.00" at bounding box center [1201, 385] width 59 height 23
type input "3"
click at [1388, 17] on button "Save" at bounding box center [1368, 26] width 77 height 29
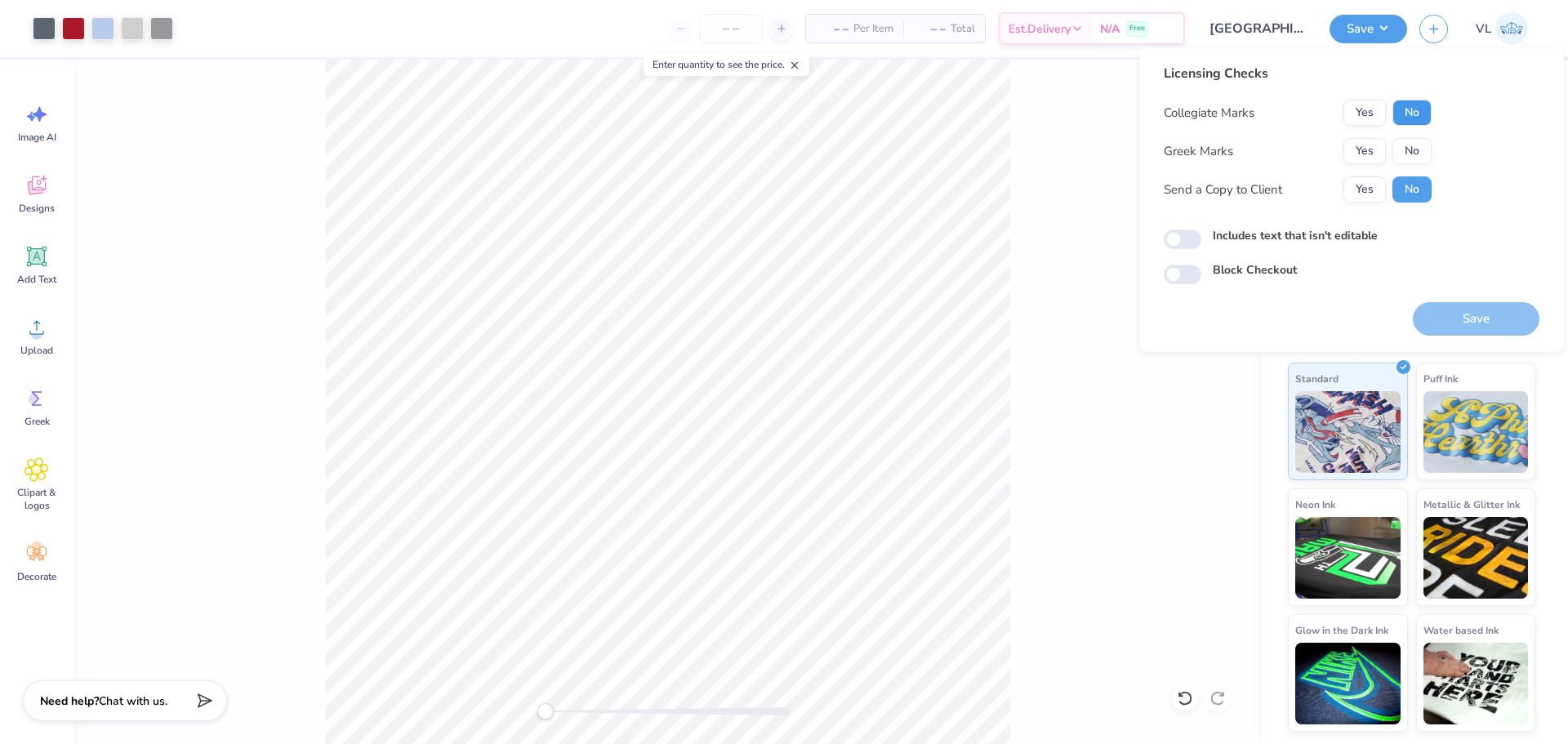
click at [1407, 113] on button "No" at bounding box center [1412, 113] width 39 height 26
click at [1406, 149] on button "No" at bounding box center [1412, 151] width 39 height 26
click at [1477, 325] on button "Save" at bounding box center [1477, 319] width 127 height 34
